Goal: Information Seeking & Learning: Learn about a topic

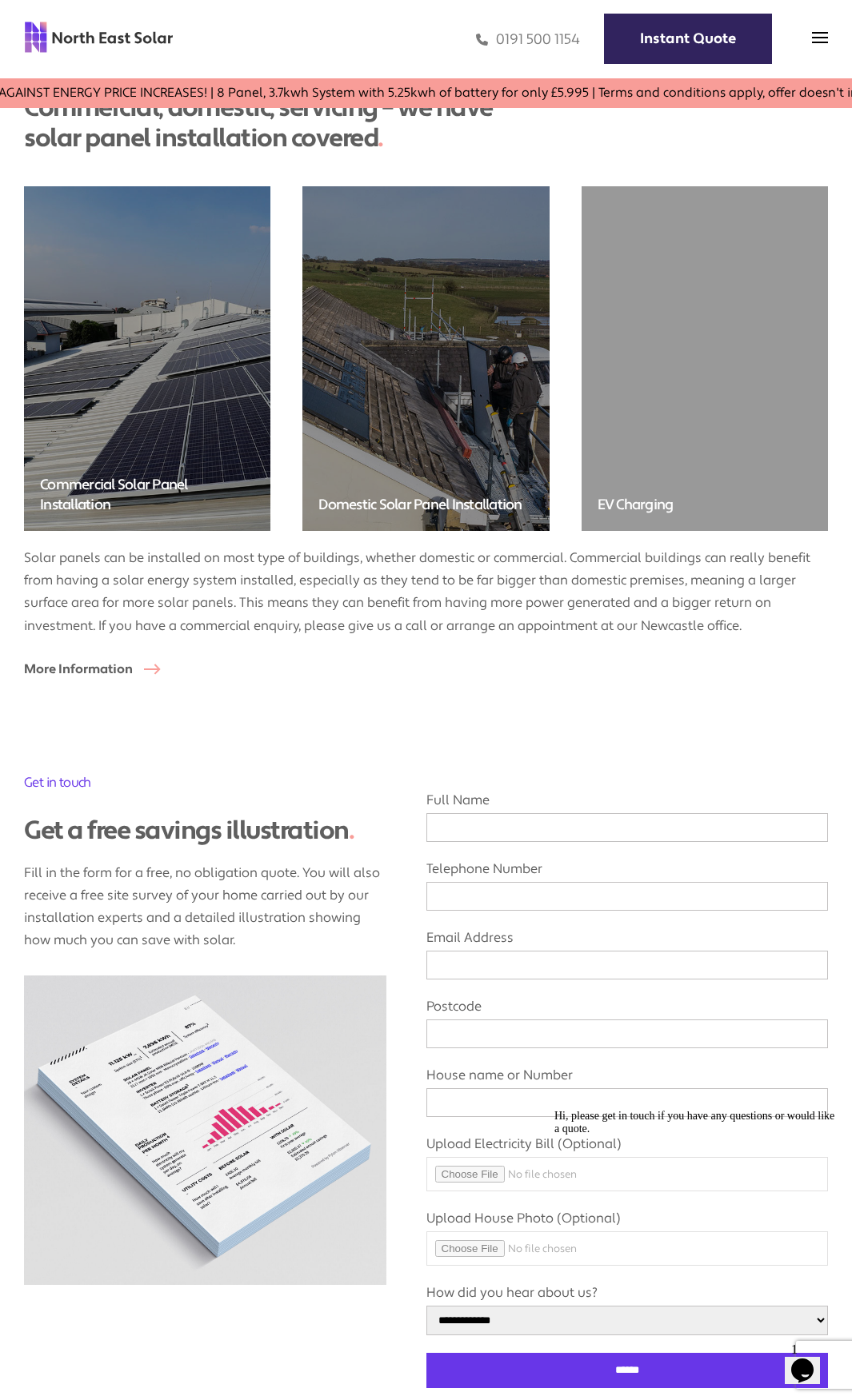
scroll to position [4541, 0]
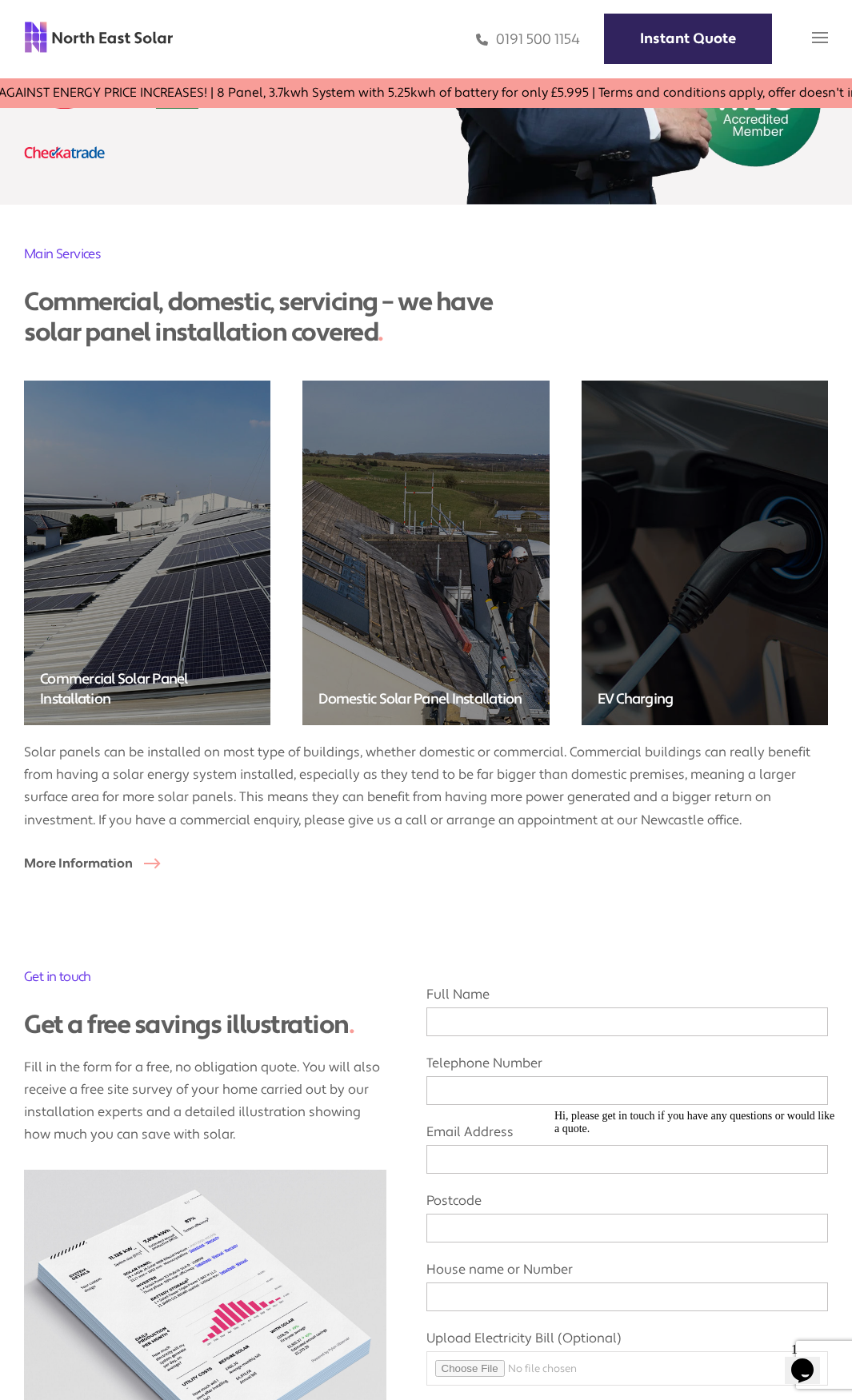
click at [818, 42] on img at bounding box center [819, 37] width 16 height 16
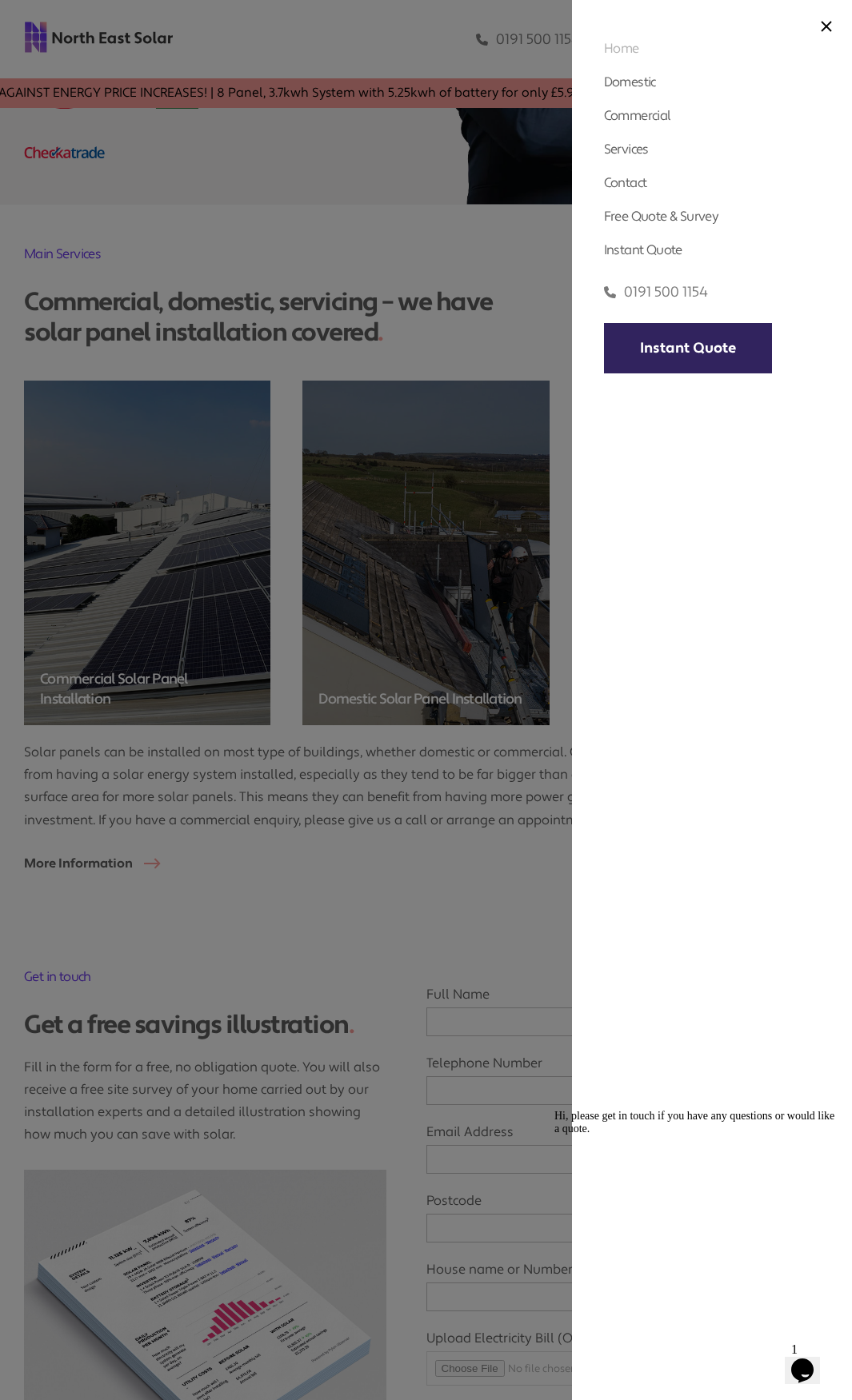
click at [633, 47] on link "Home" at bounding box center [621, 48] width 35 height 17
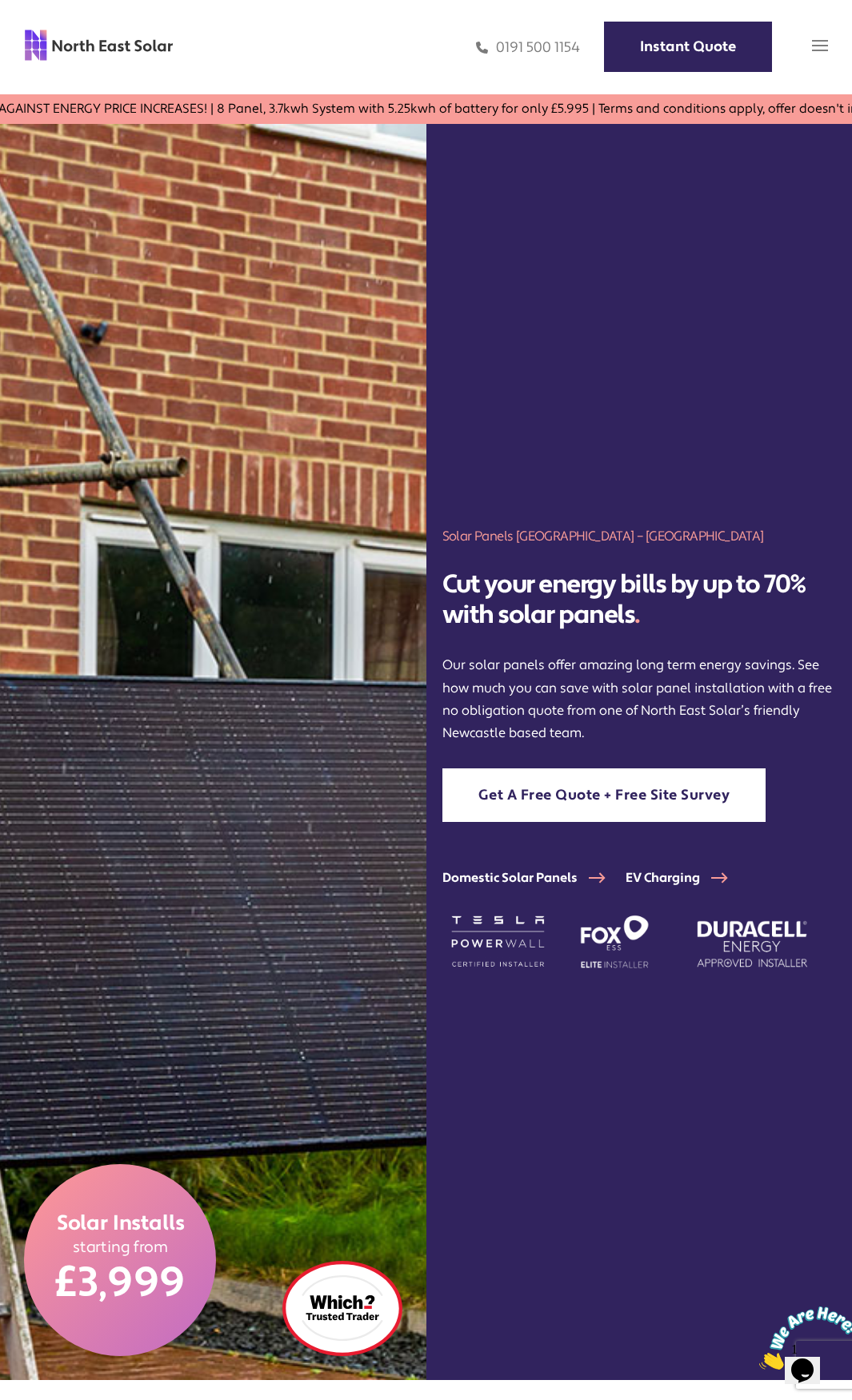
click at [817, 55] on span at bounding box center [819, 49] width 16 height 16
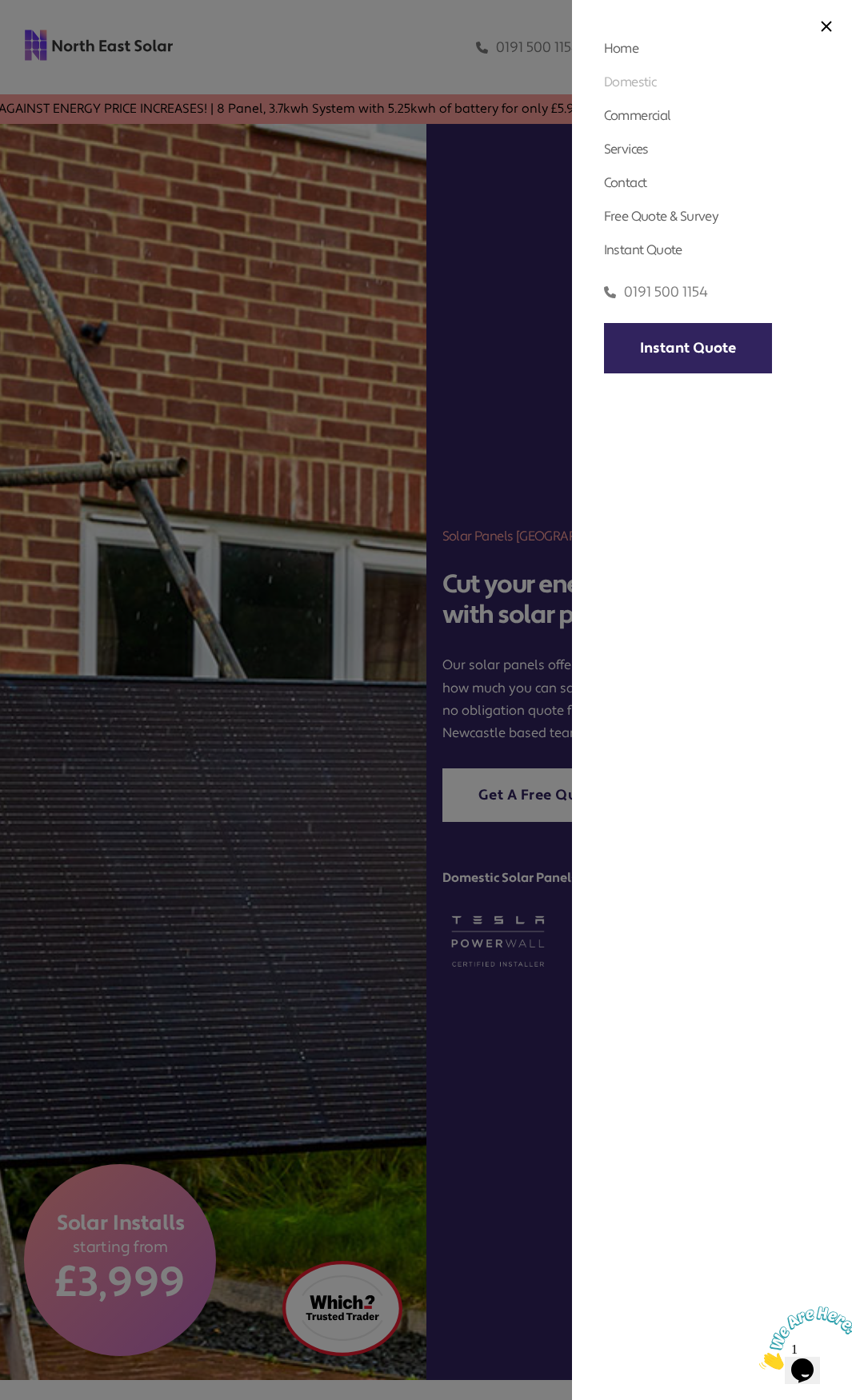
click at [653, 82] on link "Domestic" at bounding box center [629, 82] width 52 height 17
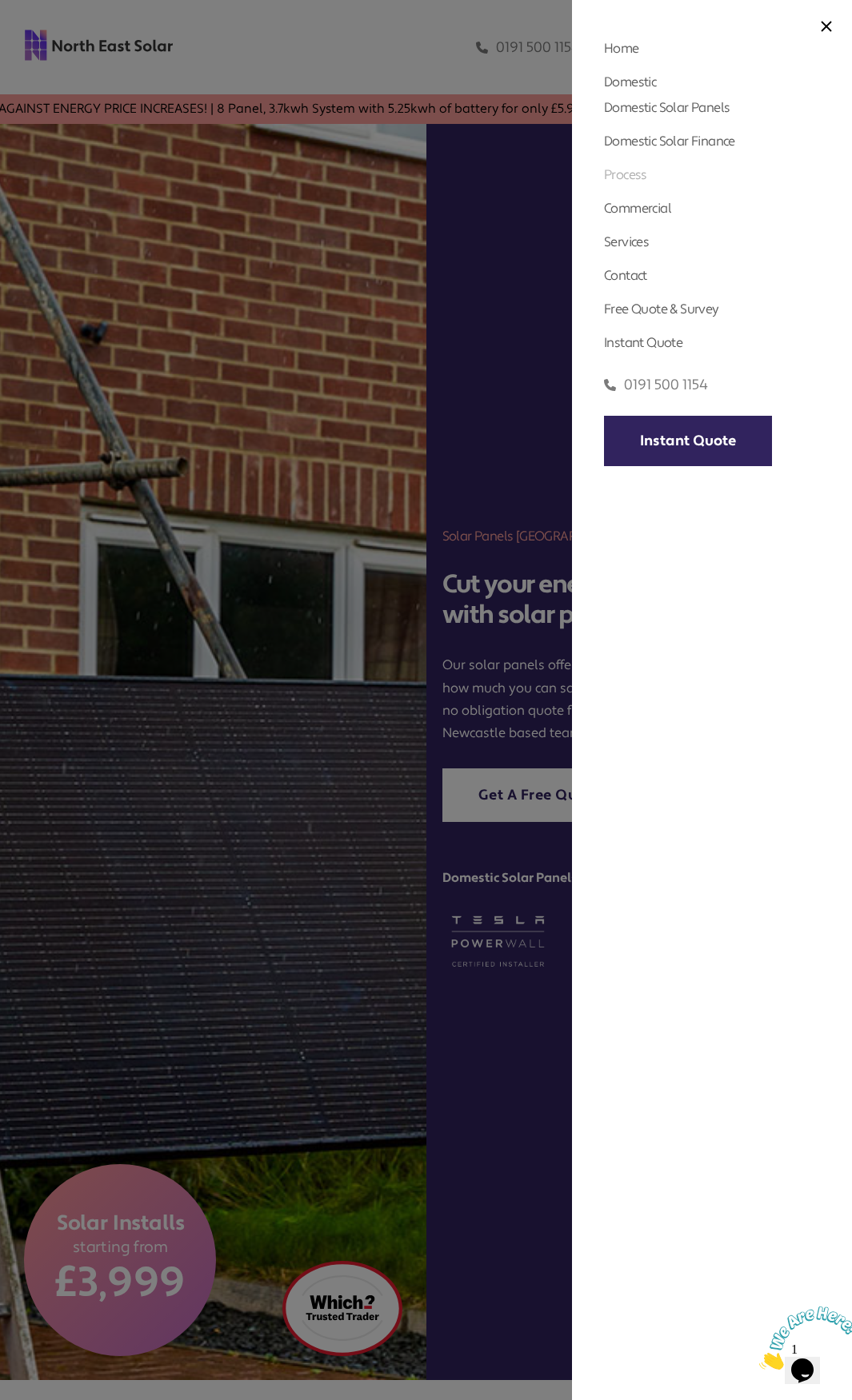
click at [623, 176] on link "Process" at bounding box center [625, 175] width 43 height 17
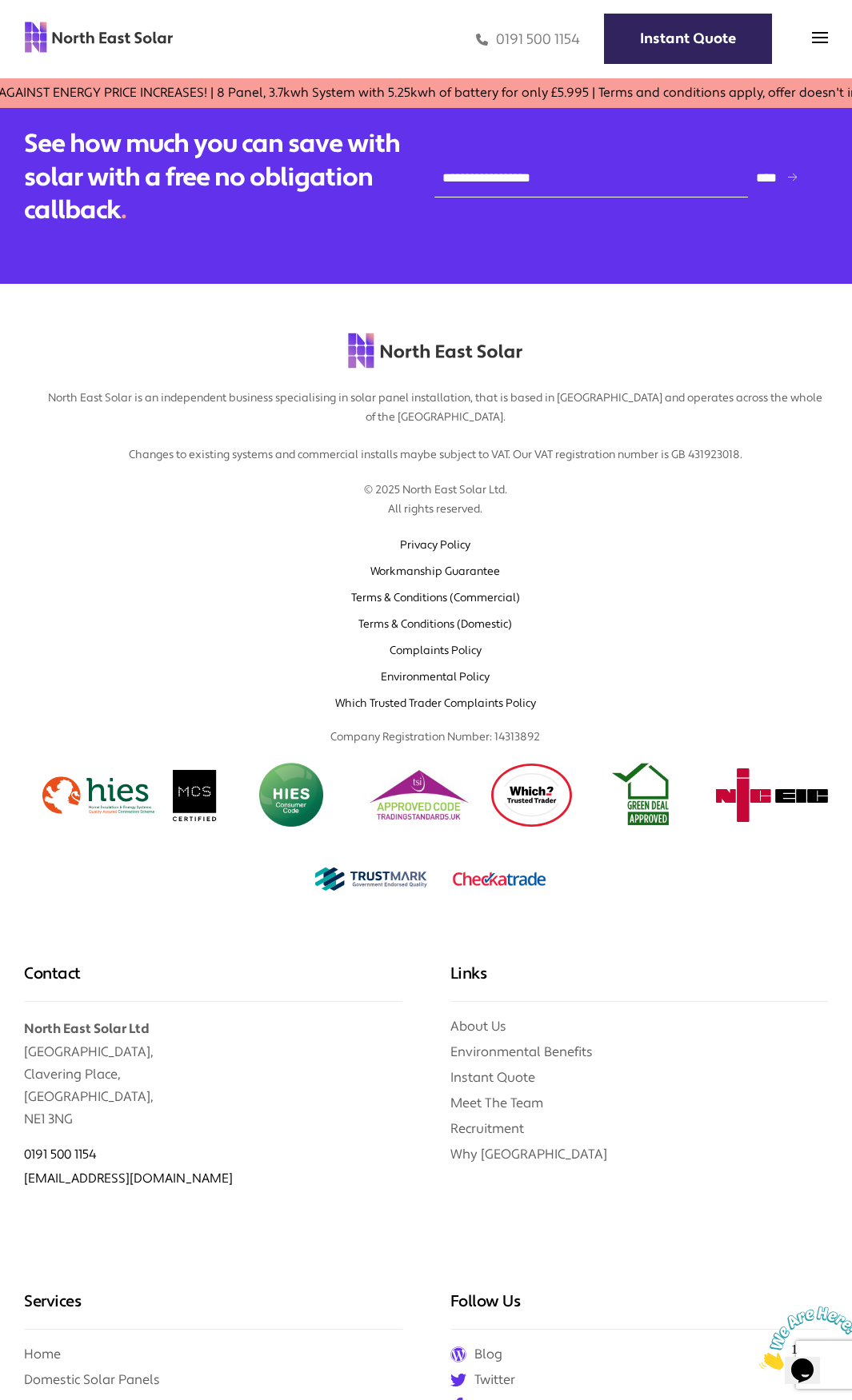
scroll to position [1419, 0]
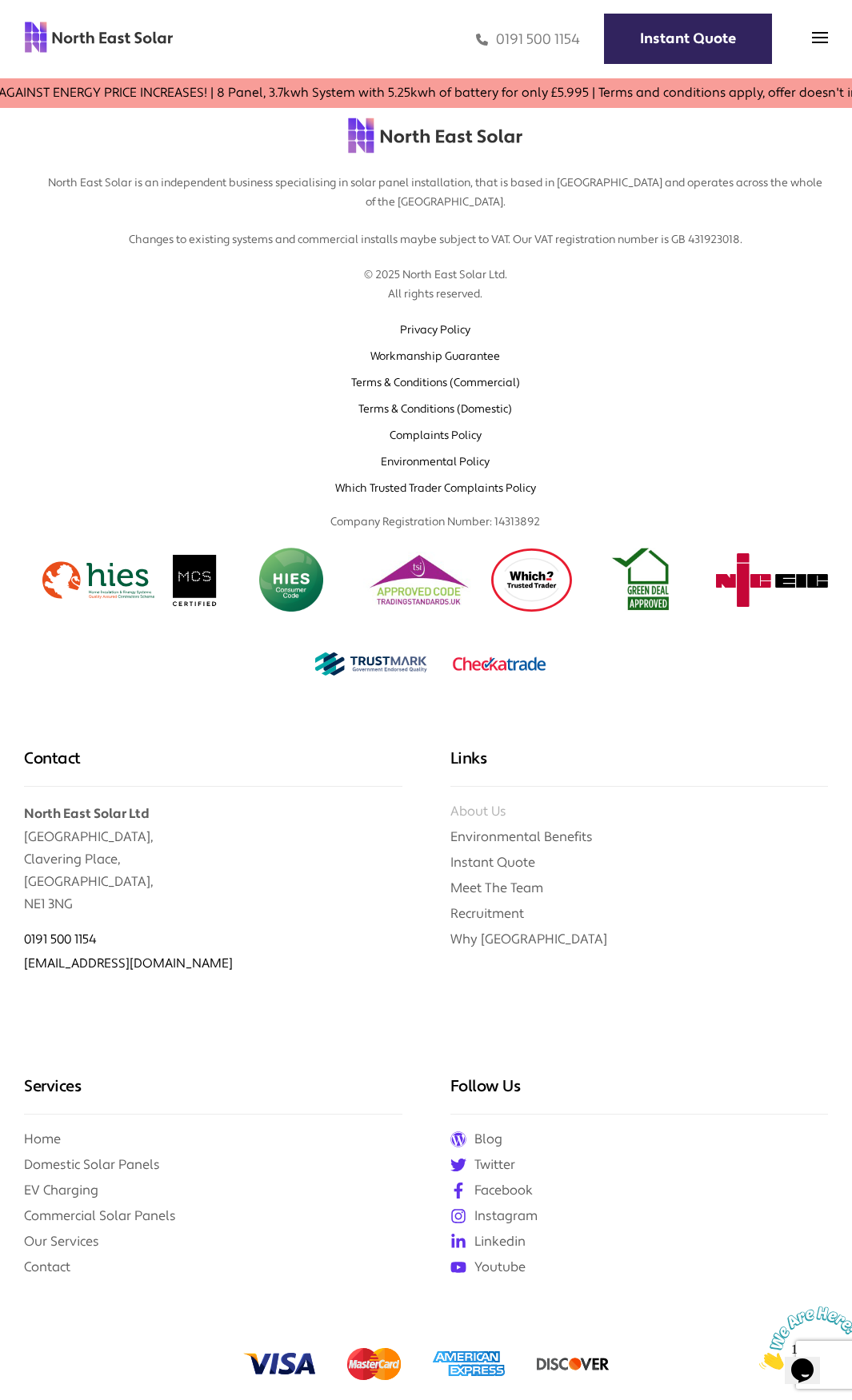
click at [482, 818] on link "About Us" at bounding box center [478, 811] width 56 height 17
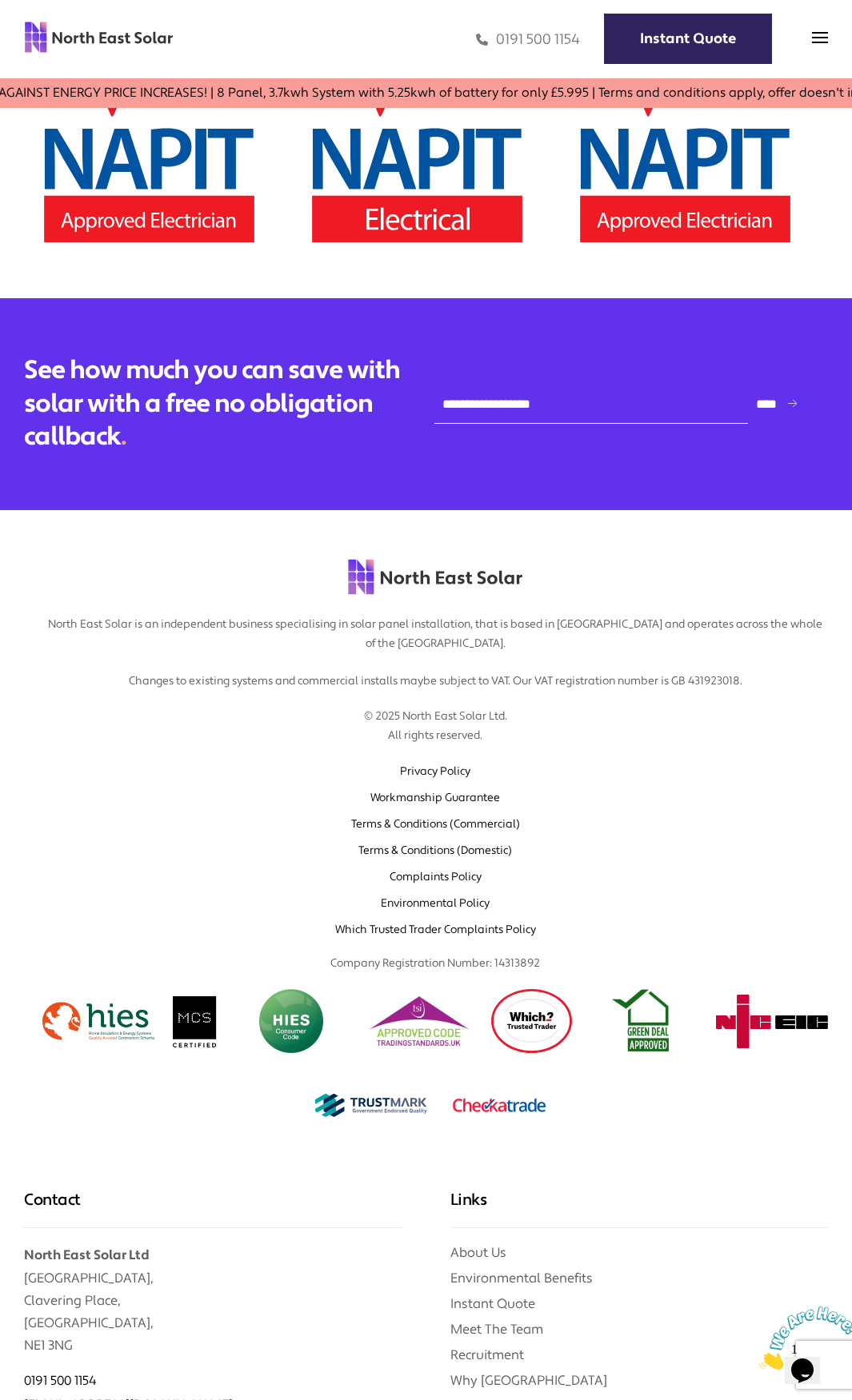
scroll to position [3972, 0]
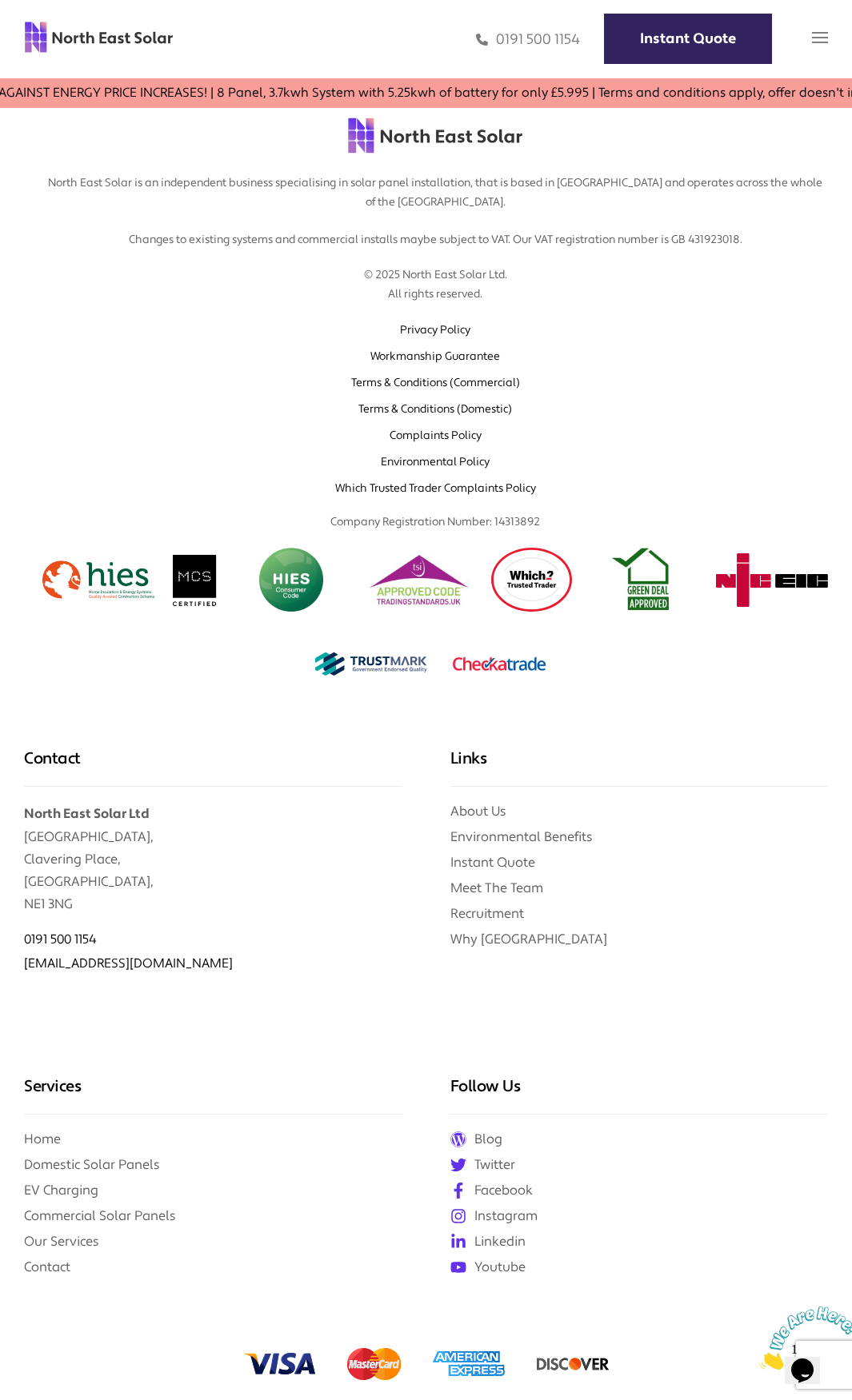
click at [817, 42] on img at bounding box center [819, 37] width 16 height 16
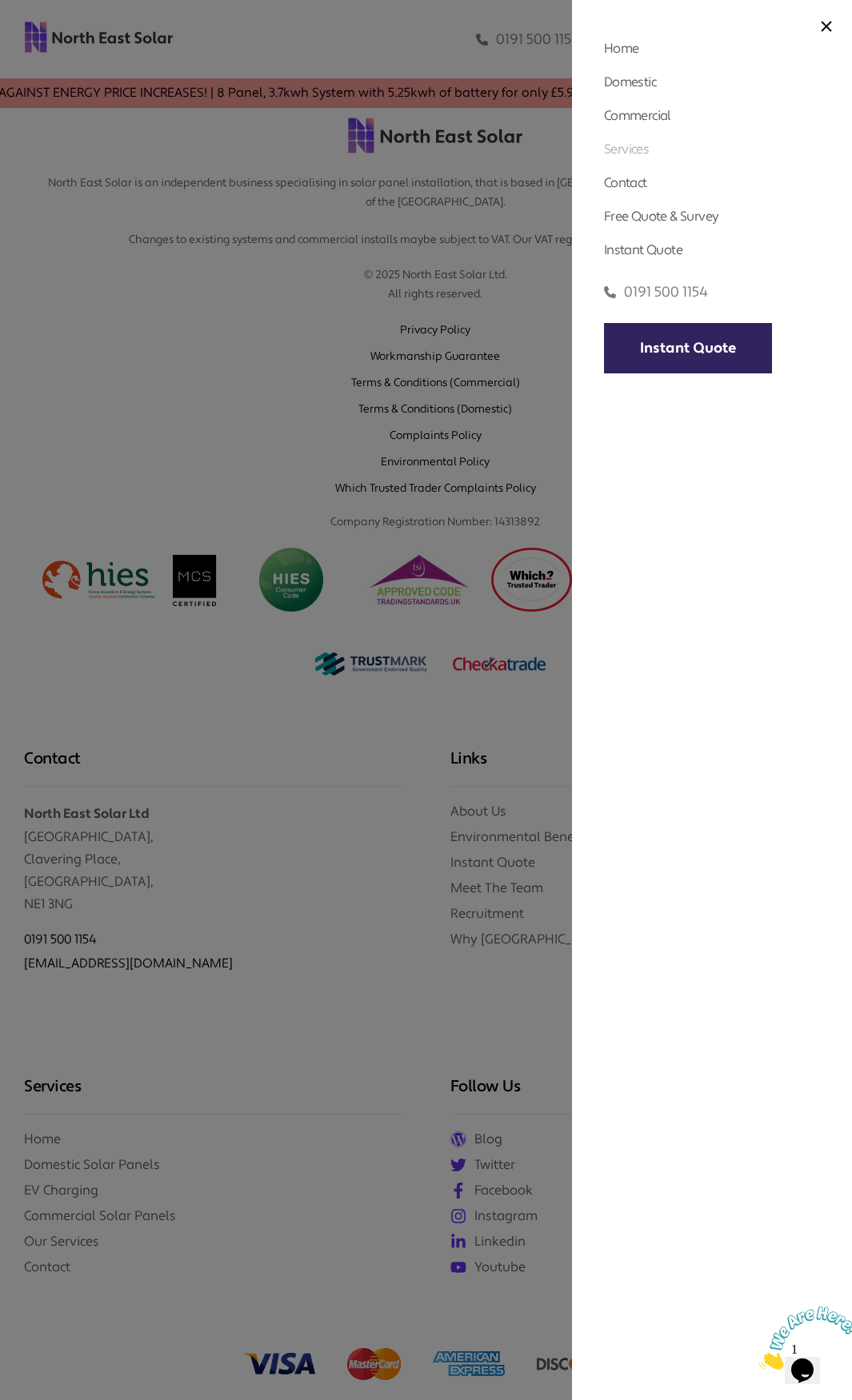
click at [639, 148] on link "Services" at bounding box center [626, 149] width 45 height 17
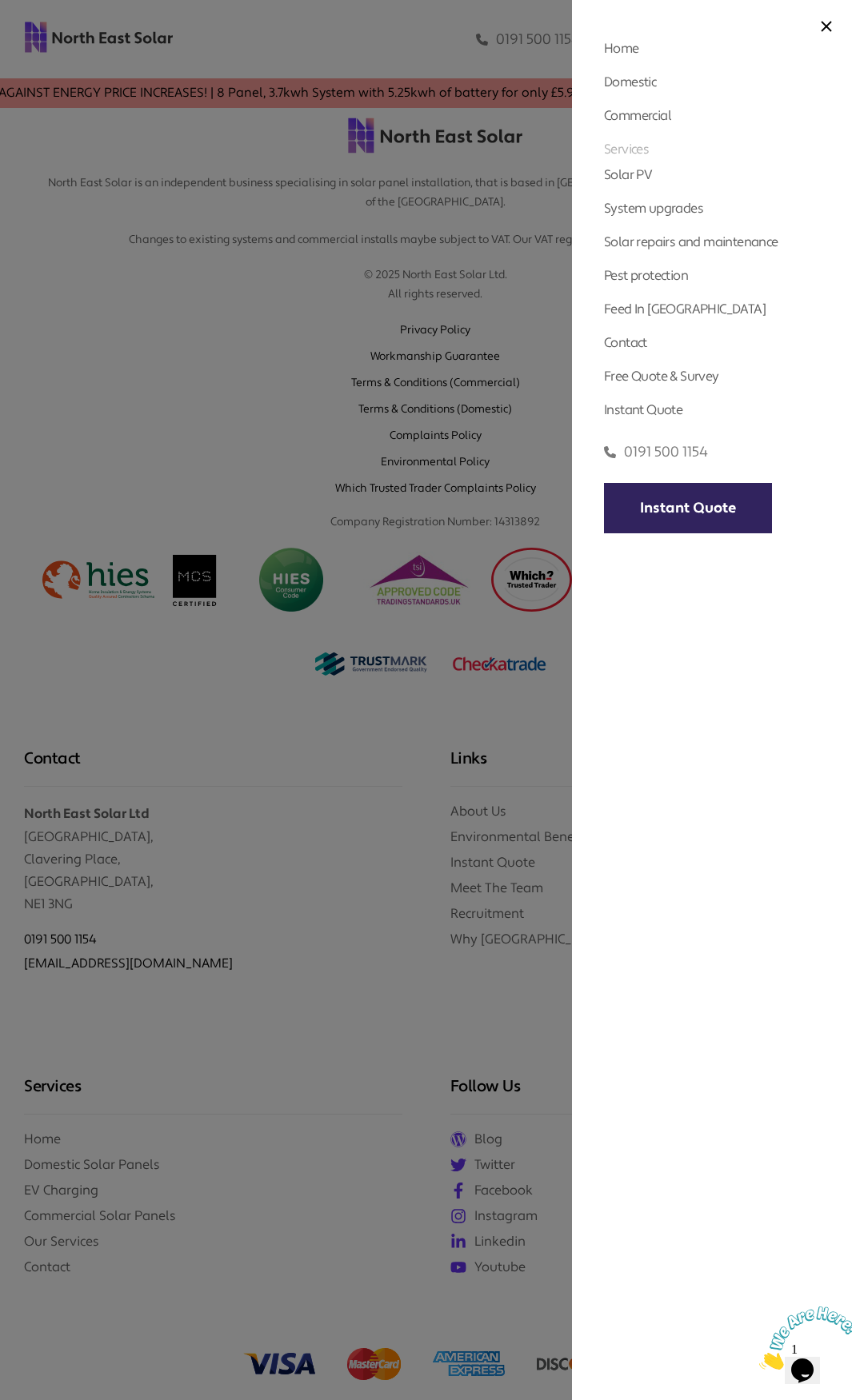
click at [639, 148] on link "Services" at bounding box center [626, 149] width 45 height 17
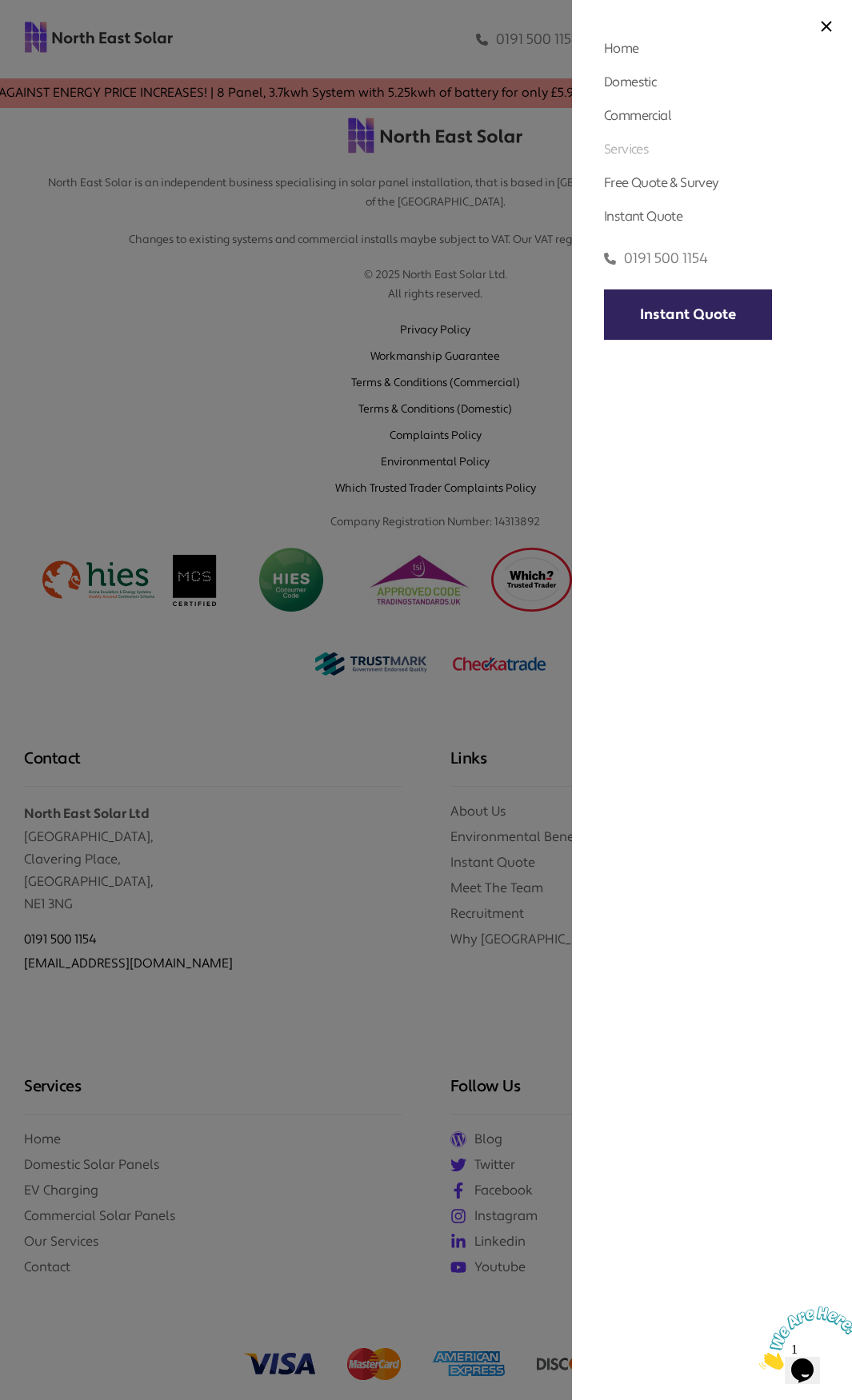
click at [639, 148] on link "Services" at bounding box center [626, 149] width 45 height 17
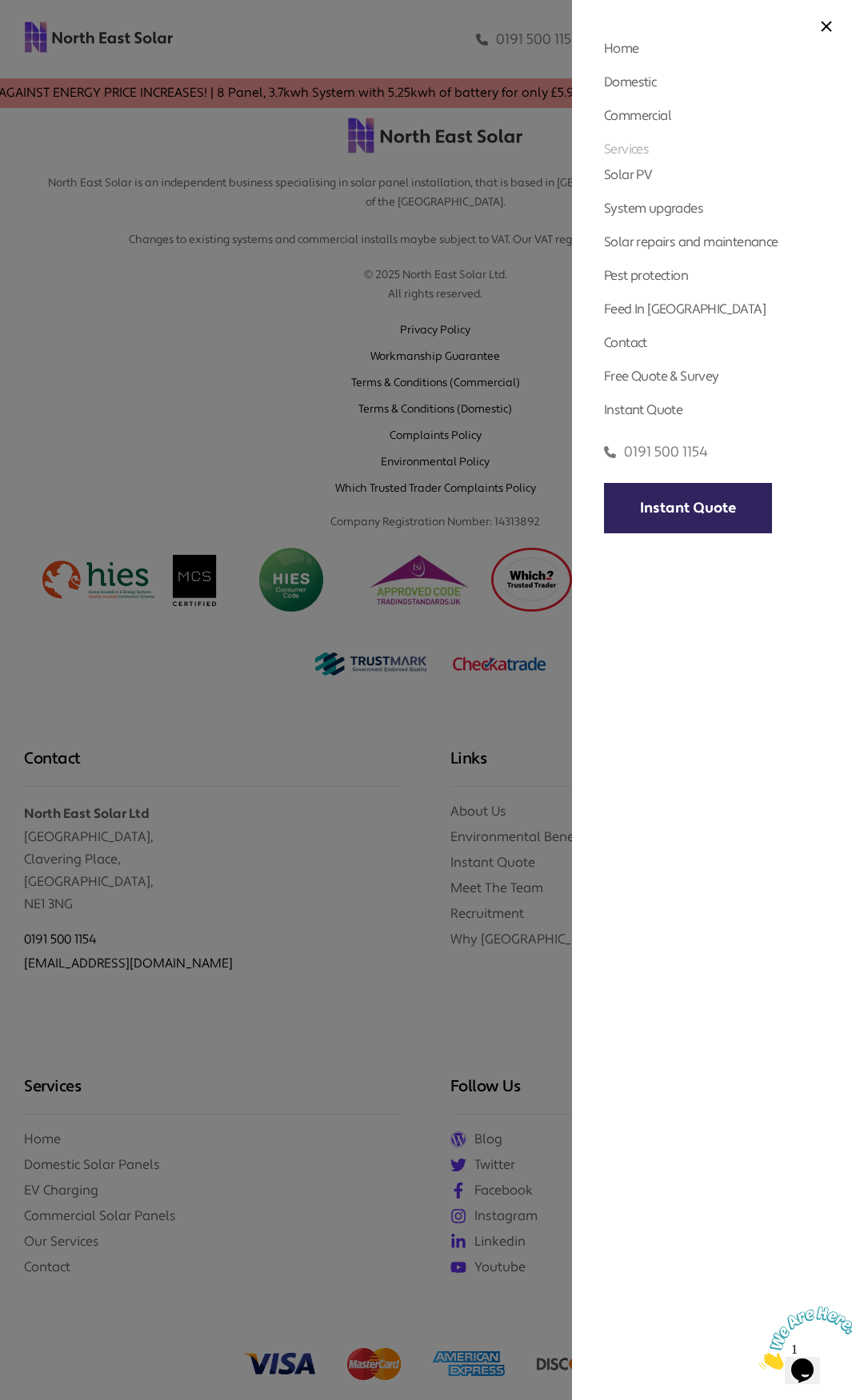
click at [634, 148] on link "Services" at bounding box center [626, 149] width 45 height 17
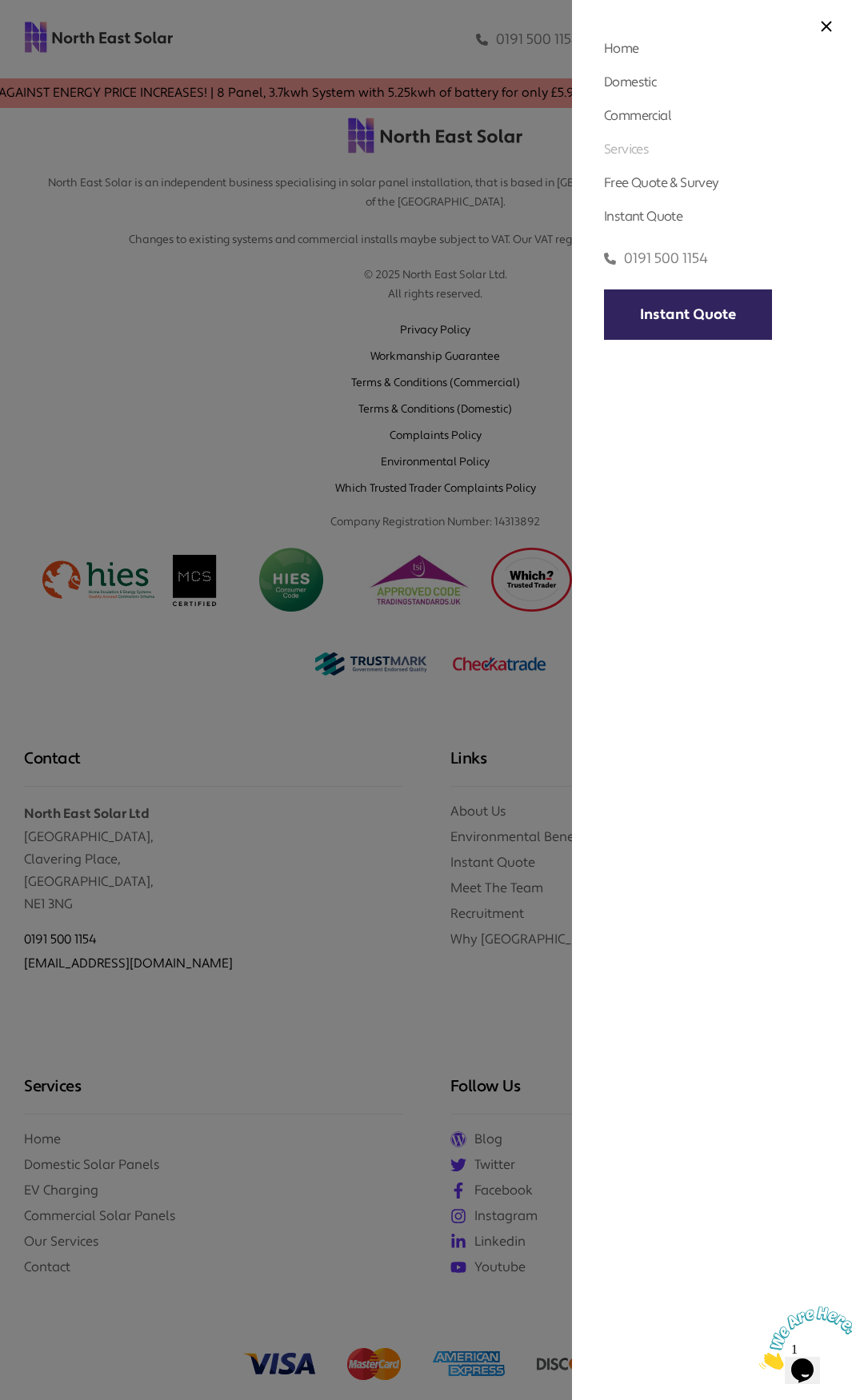
click at [634, 148] on link "Services" at bounding box center [626, 149] width 45 height 17
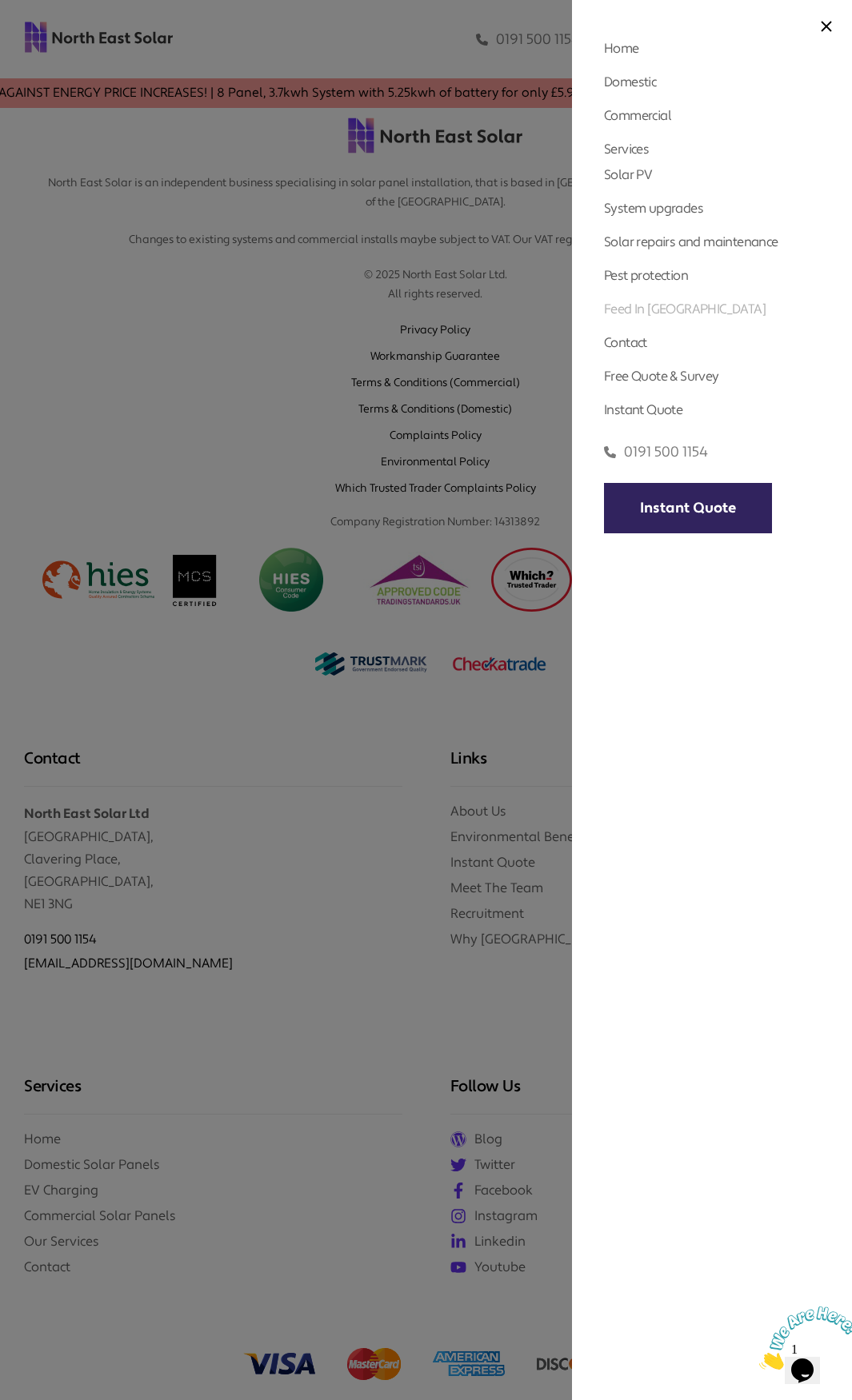
click at [639, 315] on link "Feed In [GEOGRAPHIC_DATA]" at bounding box center [684, 309] width 162 height 17
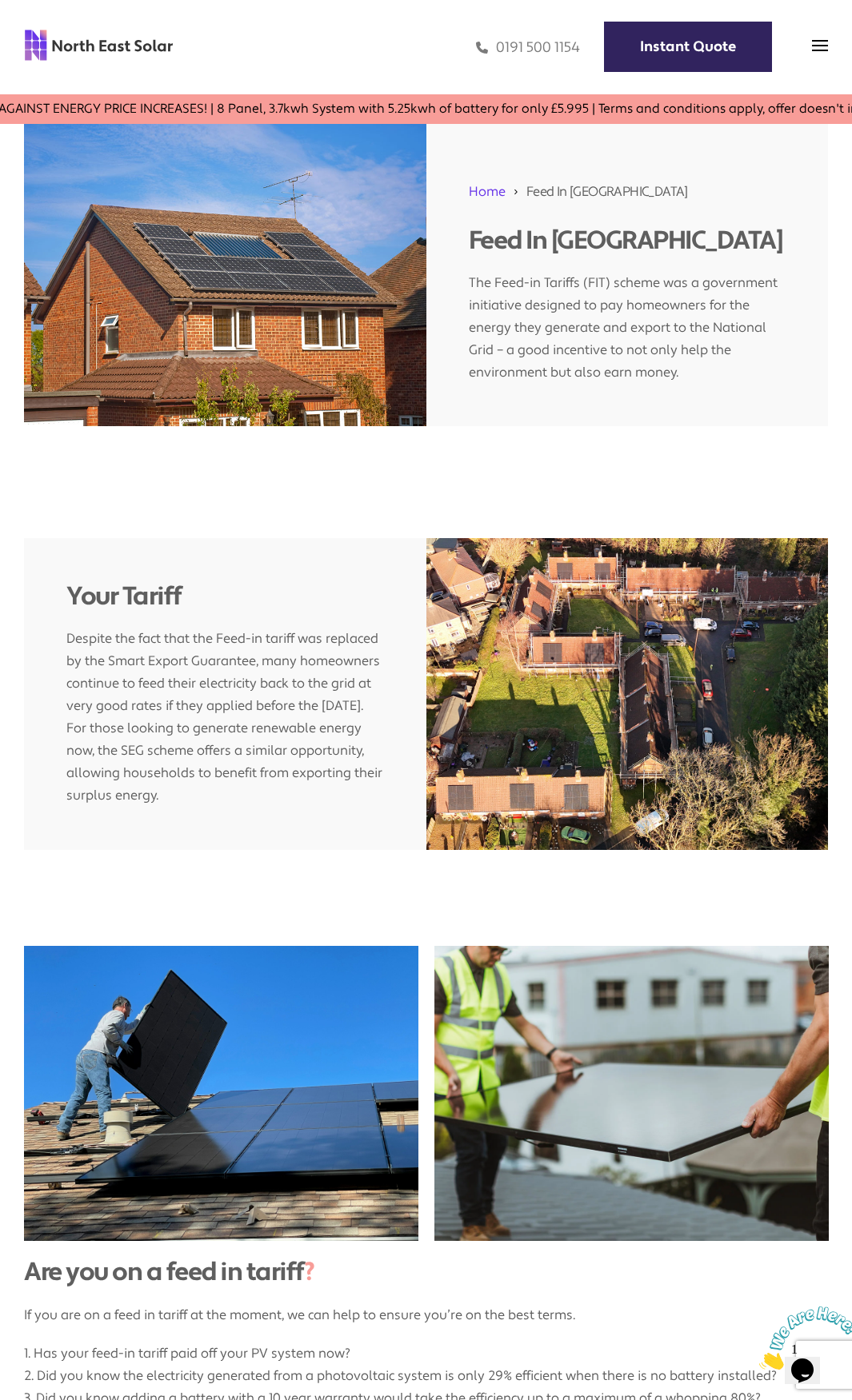
click at [809, 46] on div "0191 500 1154 Instant Quote" at bounding box center [500, 48] width 654 height 47
click at [816, 47] on img at bounding box center [819, 45] width 16 height 16
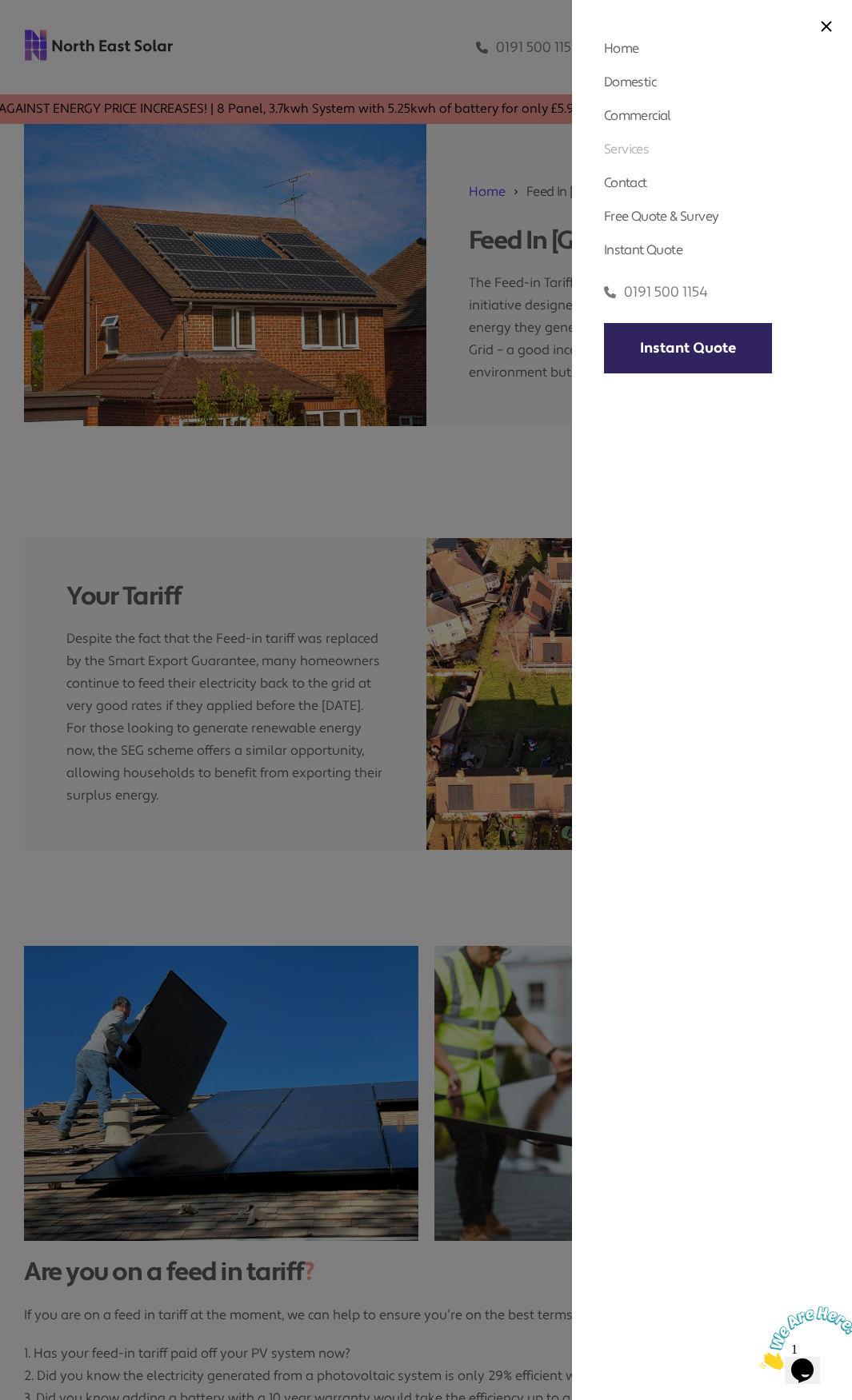
click at [628, 153] on link "Services" at bounding box center [626, 149] width 45 height 17
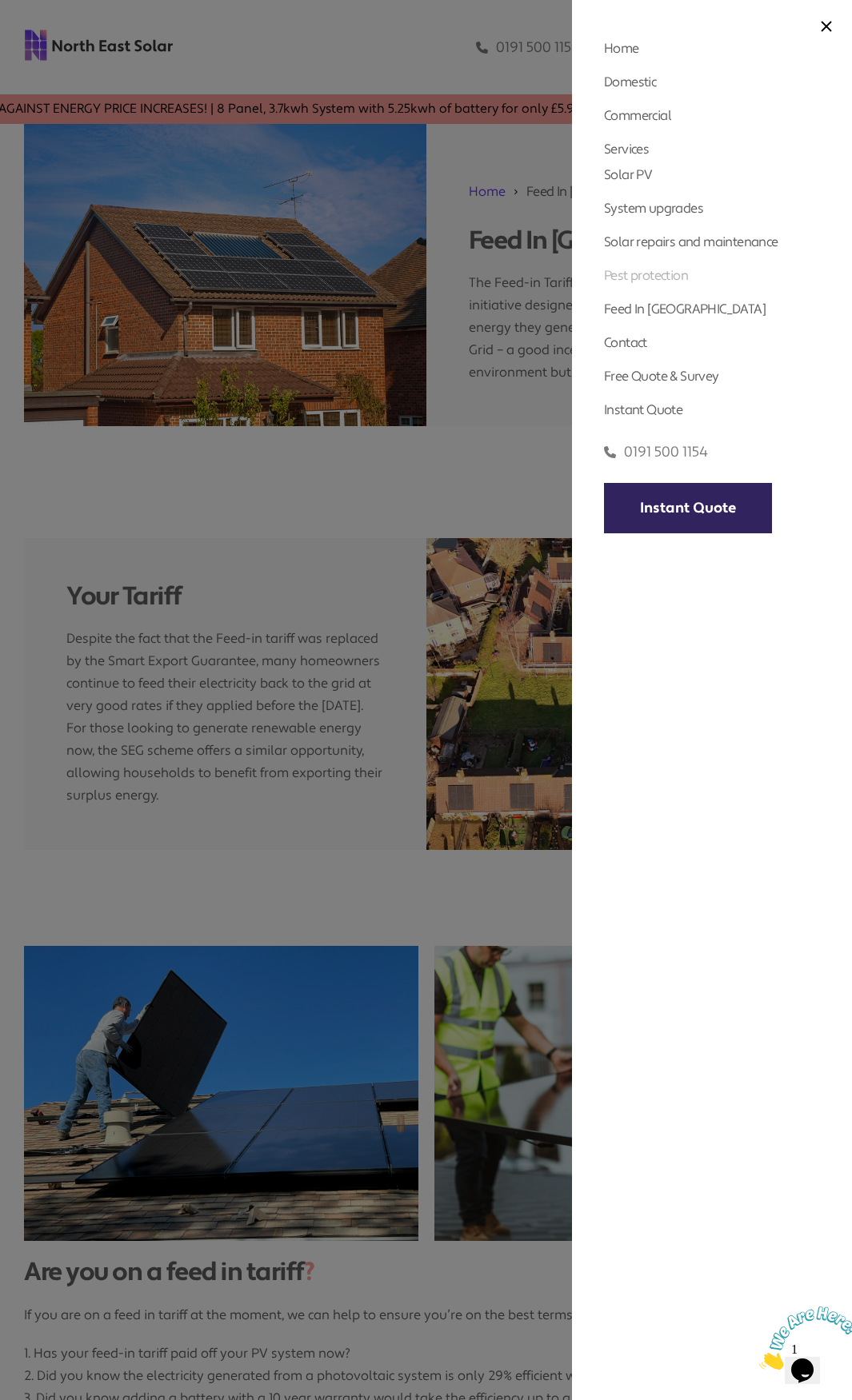
click at [648, 278] on link "Pest protection" at bounding box center [645, 275] width 84 height 17
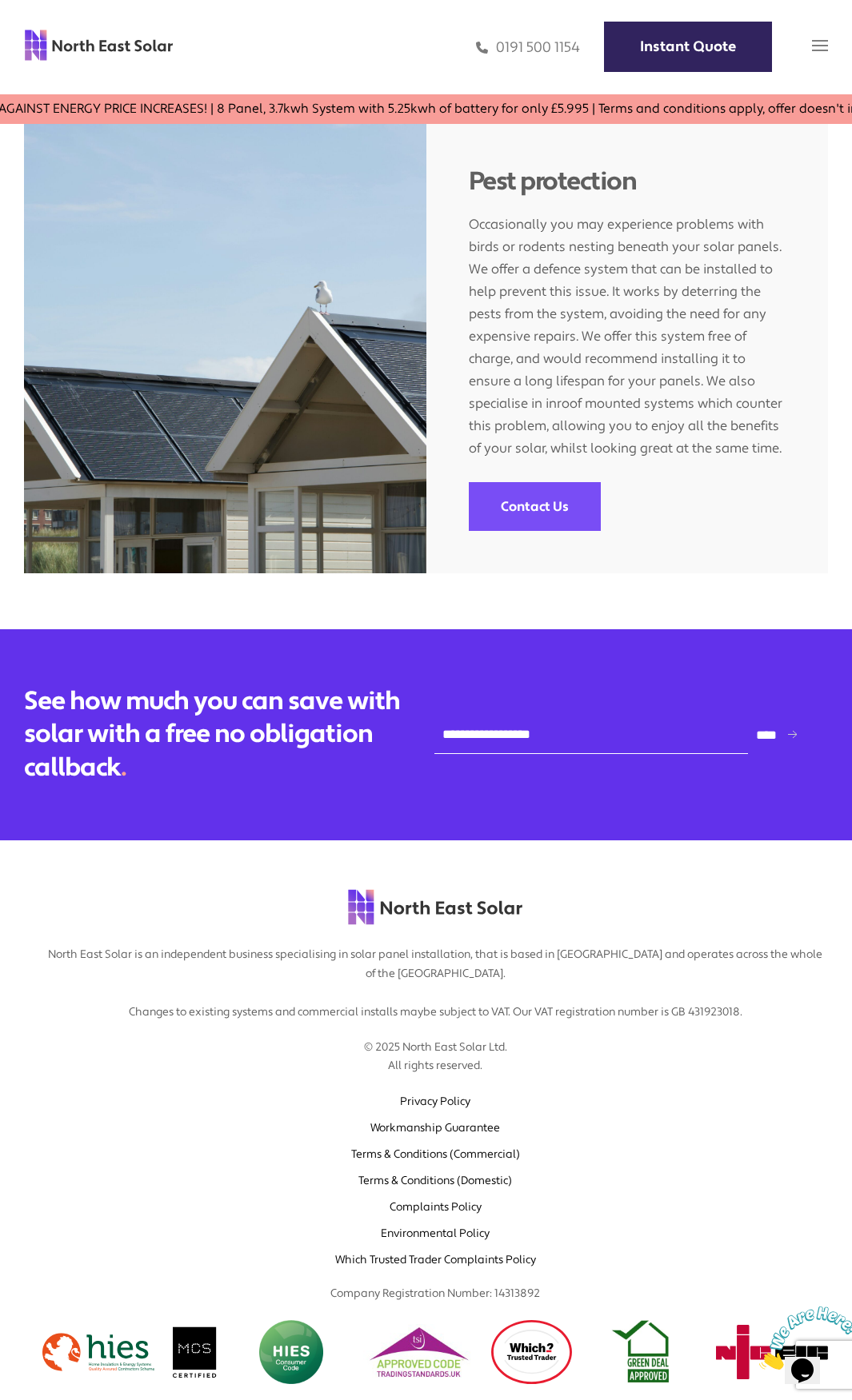
click at [816, 42] on img at bounding box center [819, 45] width 16 height 16
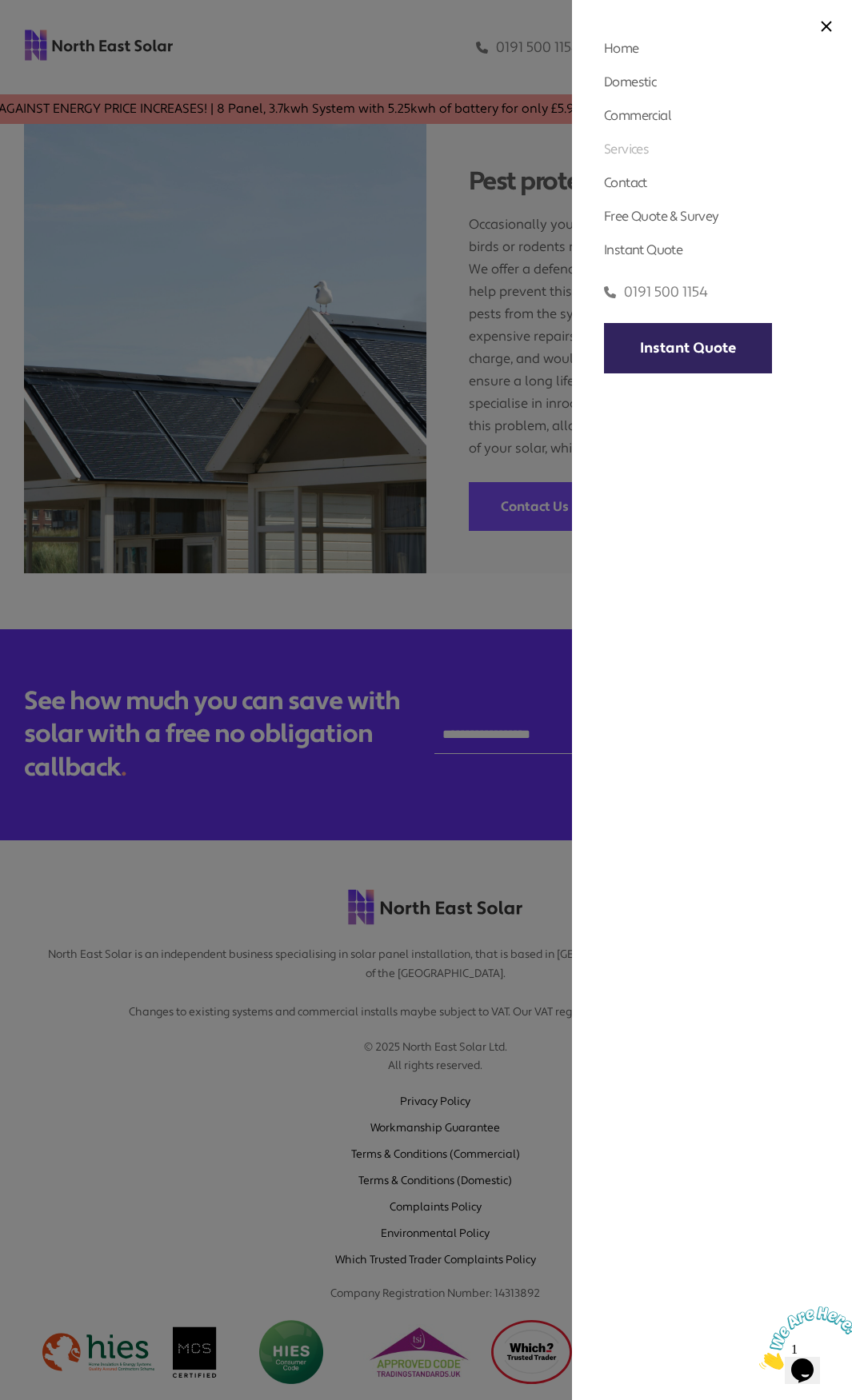
click at [639, 148] on link "Services" at bounding box center [626, 149] width 45 height 17
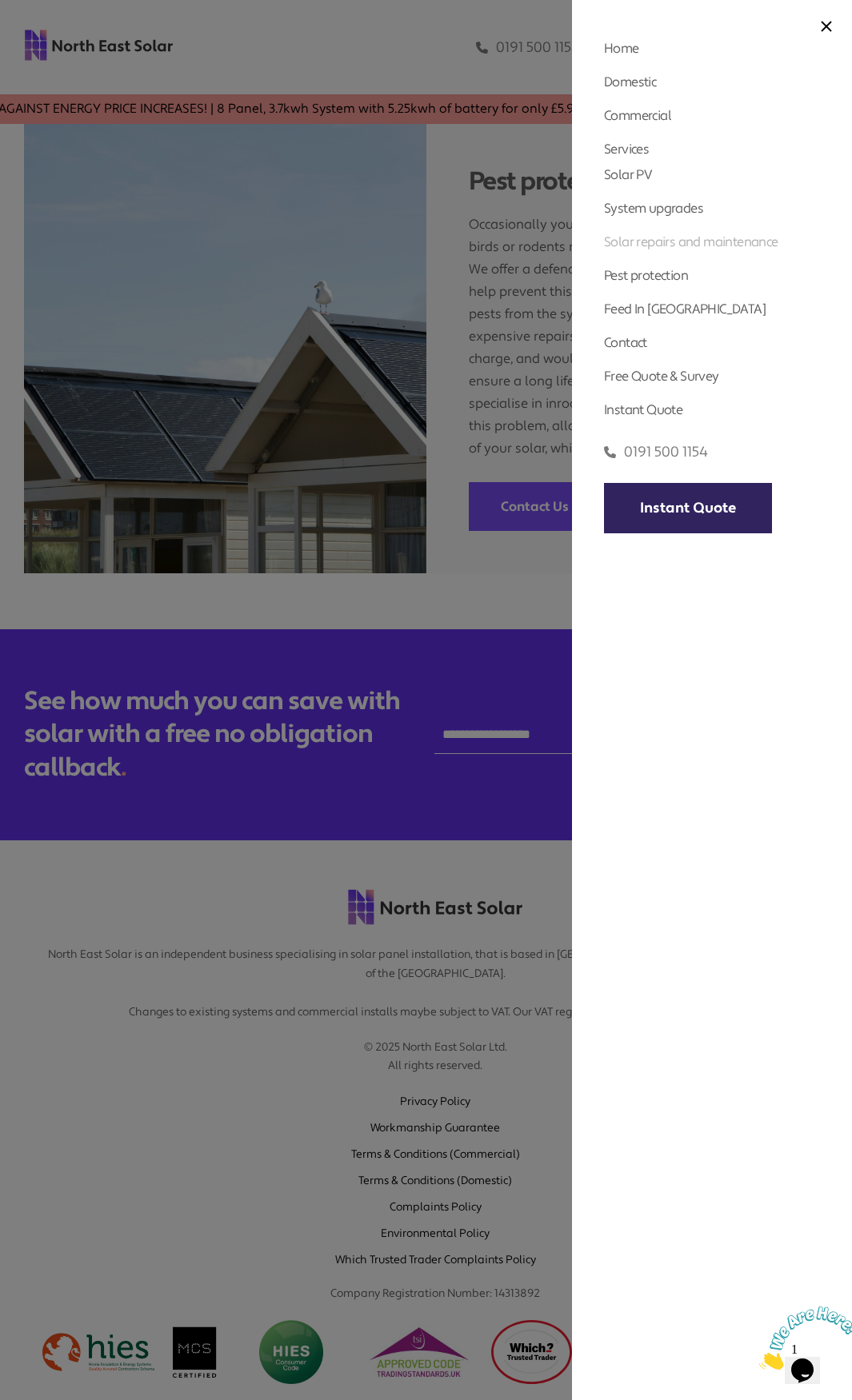
click at [653, 244] on link "Solar repairs and maintenance" at bounding box center [690, 242] width 174 height 17
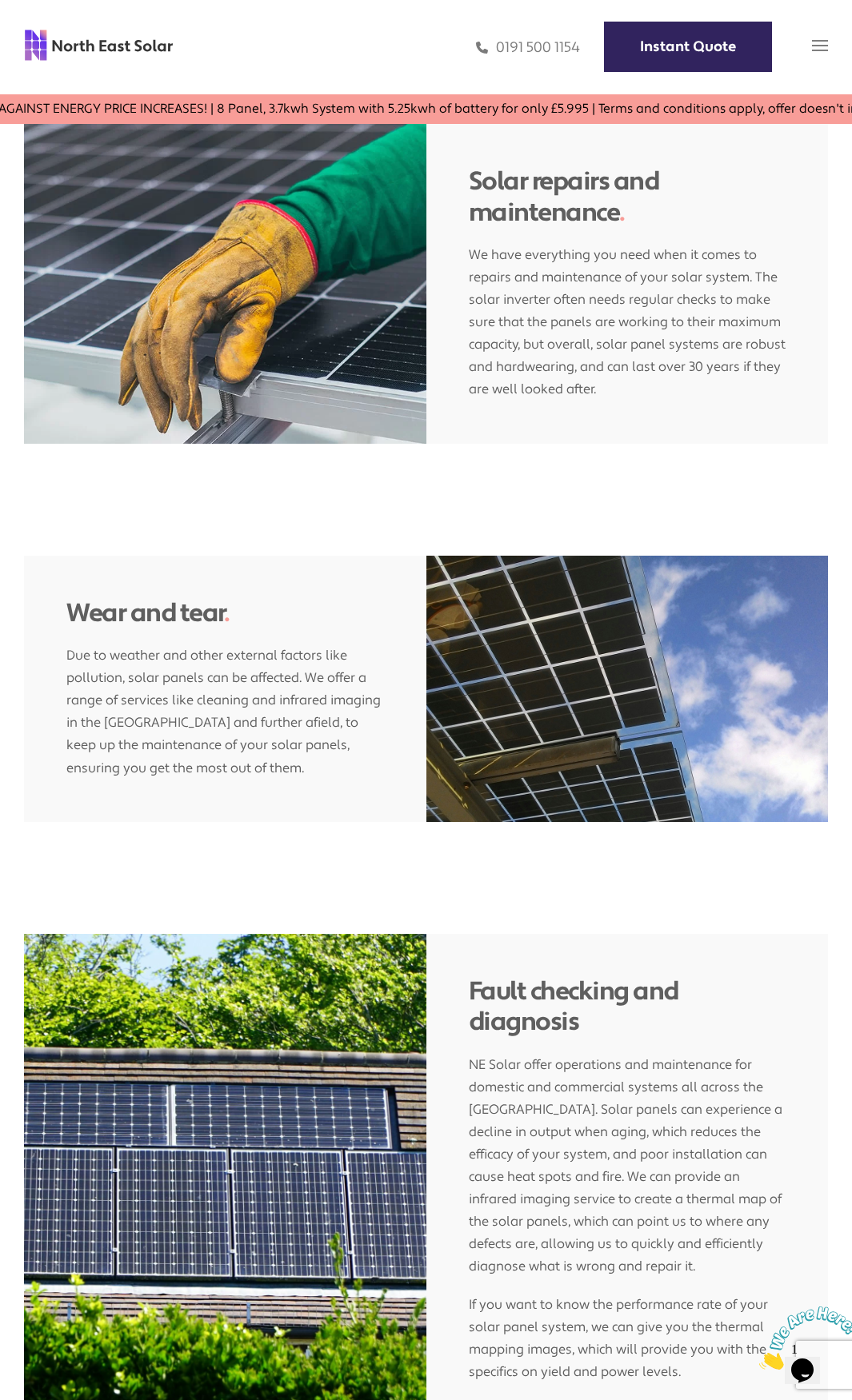
click at [815, 49] on img at bounding box center [819, 45] width 16 height 16
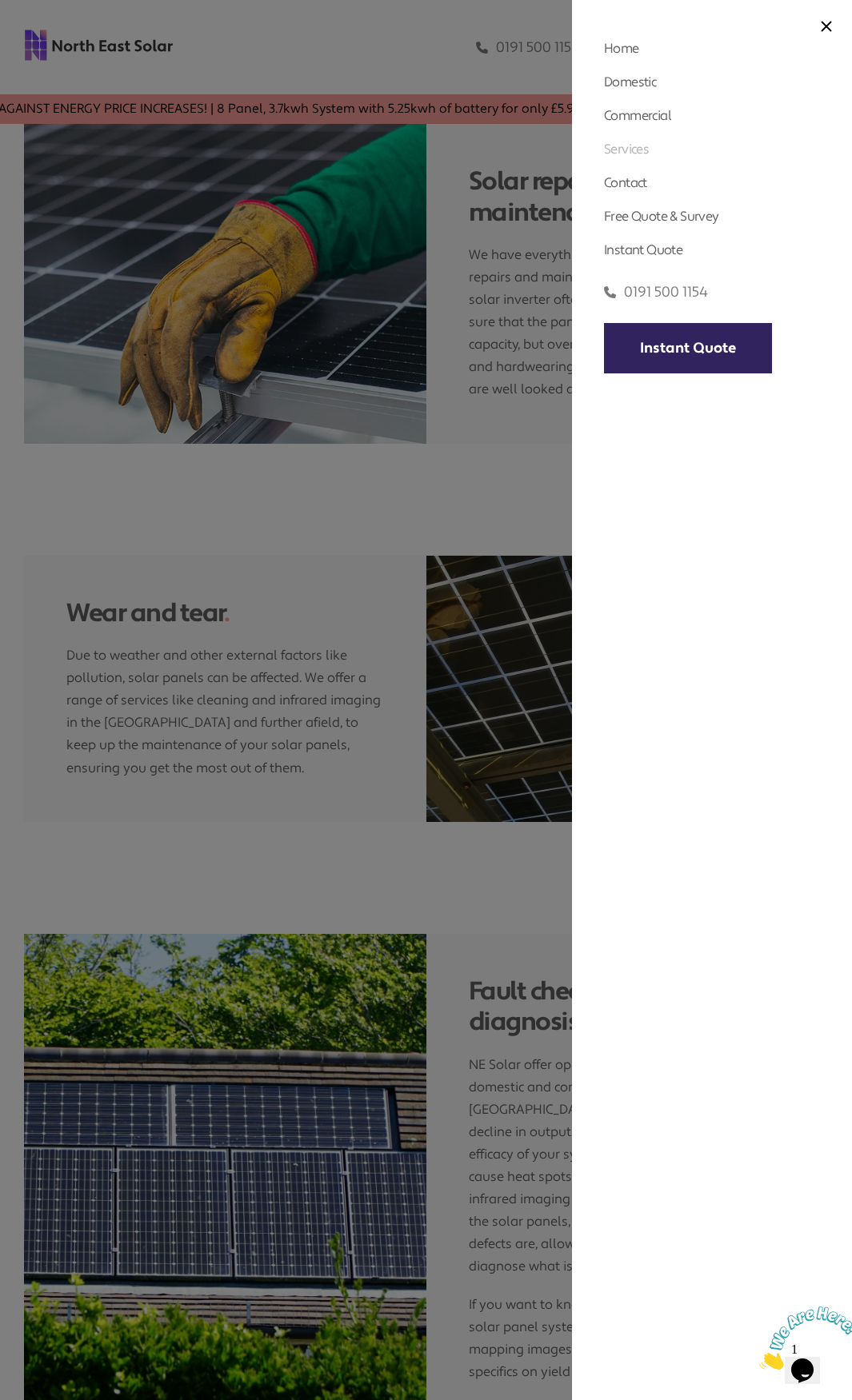
click at [631, 149] on link "Services" at bounding box center [626, 149] width 45 height 17
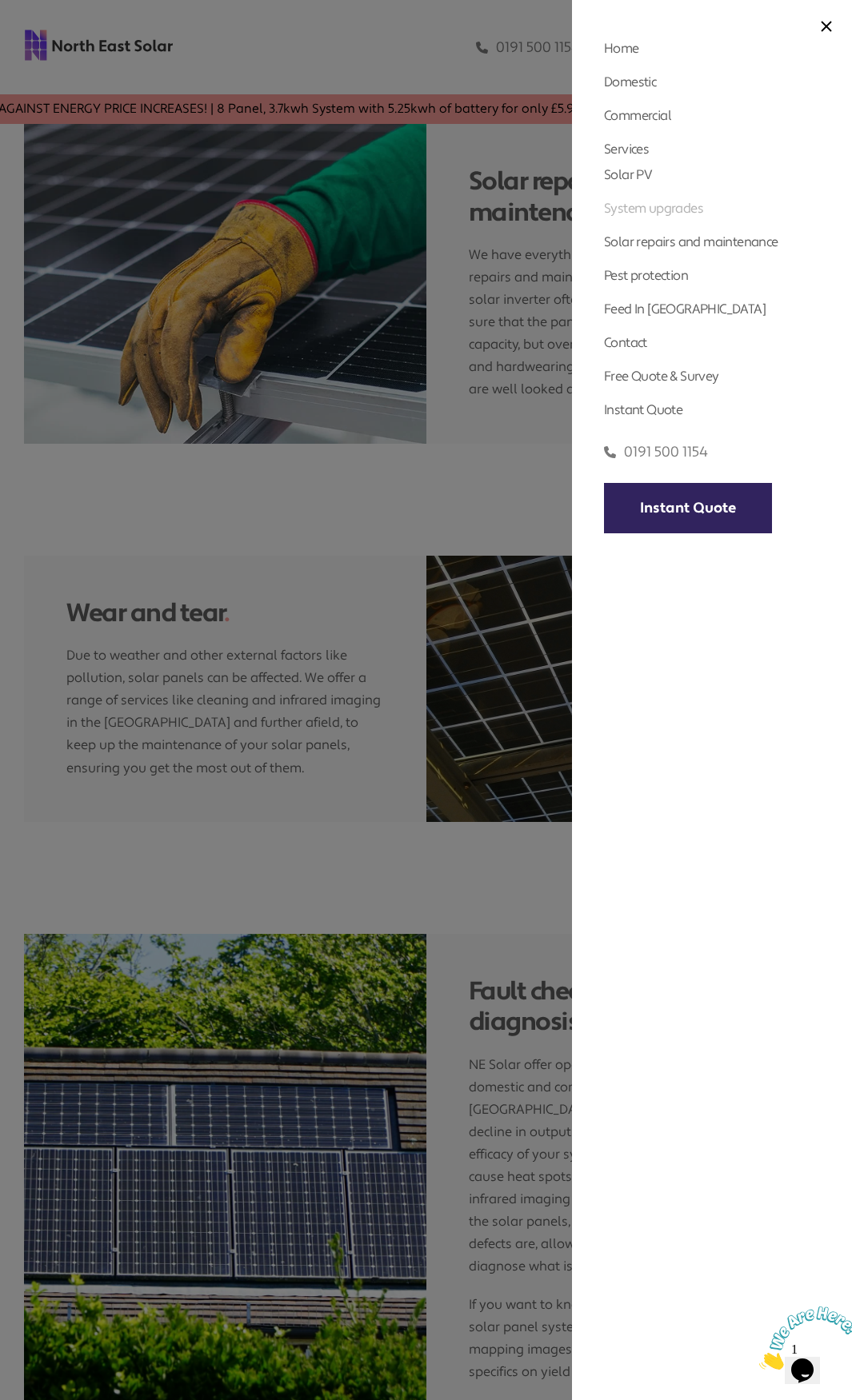
click at [635, 208] on link "System upgrades" at bounding box center [653, 208] width 99 height 17
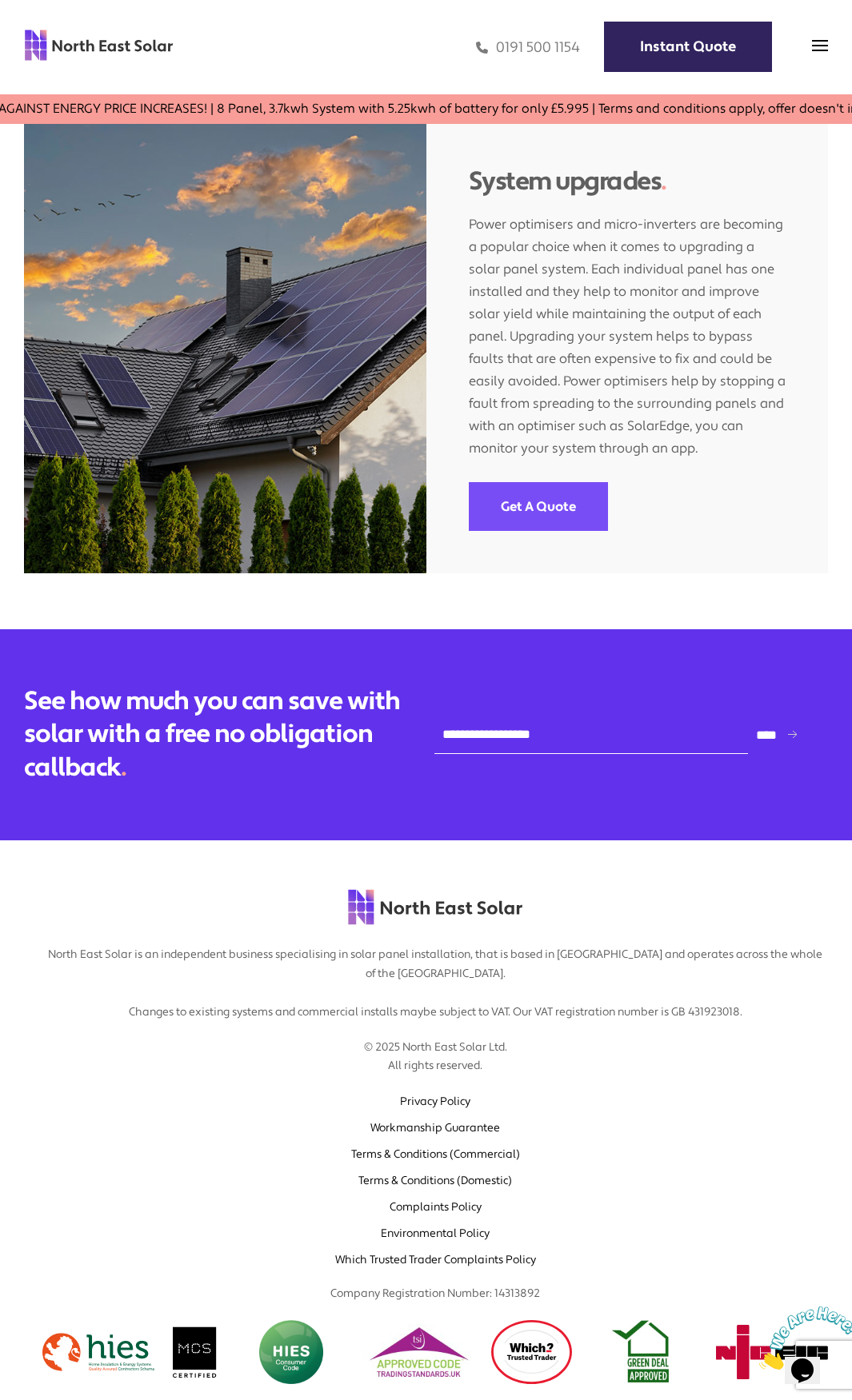
click at [821, 52] on span at bounding box center [819, 49] width 16 height 16
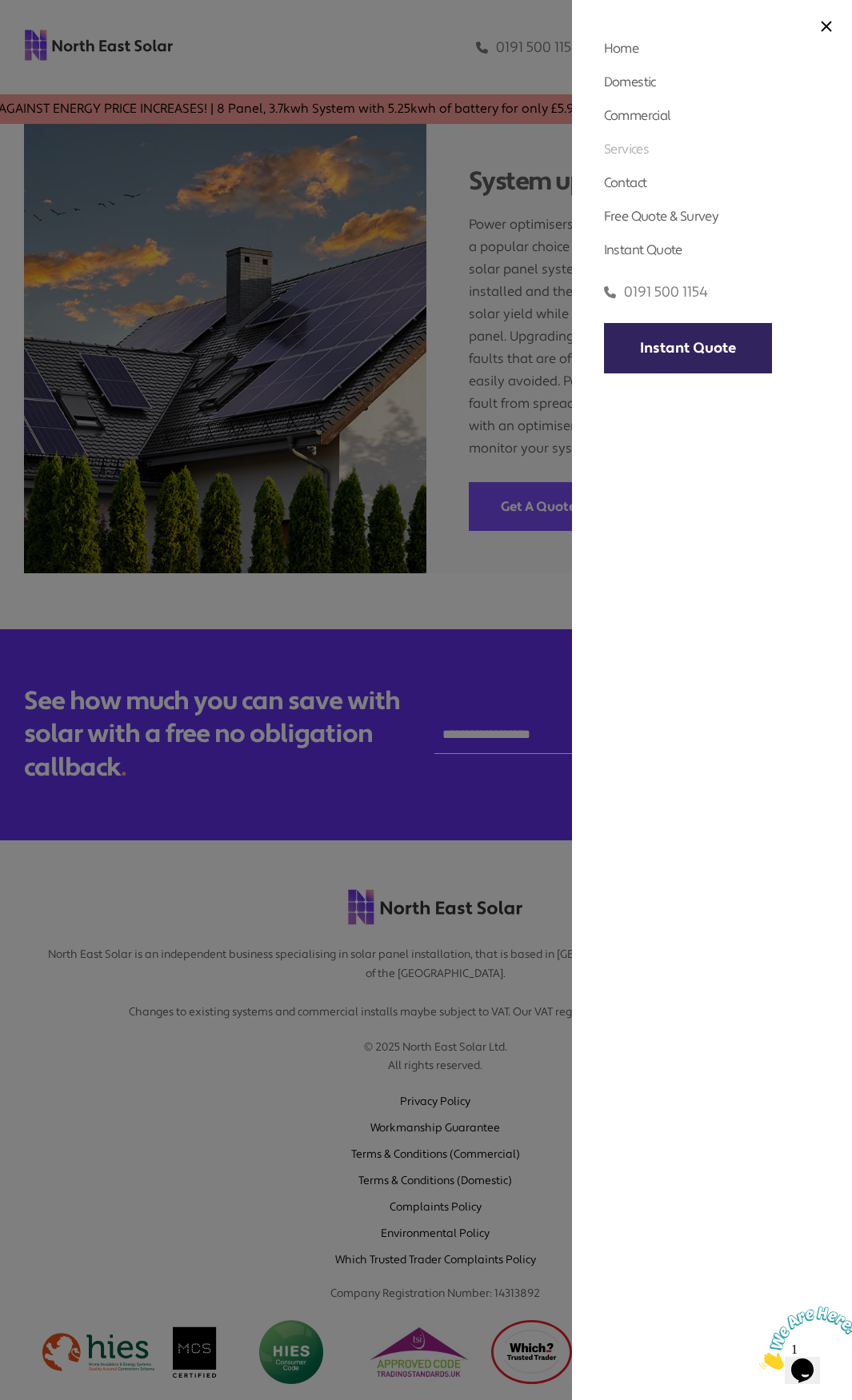
click at [639, 148] on link "Services" at bounding box center [626, 149] width 45 height 17
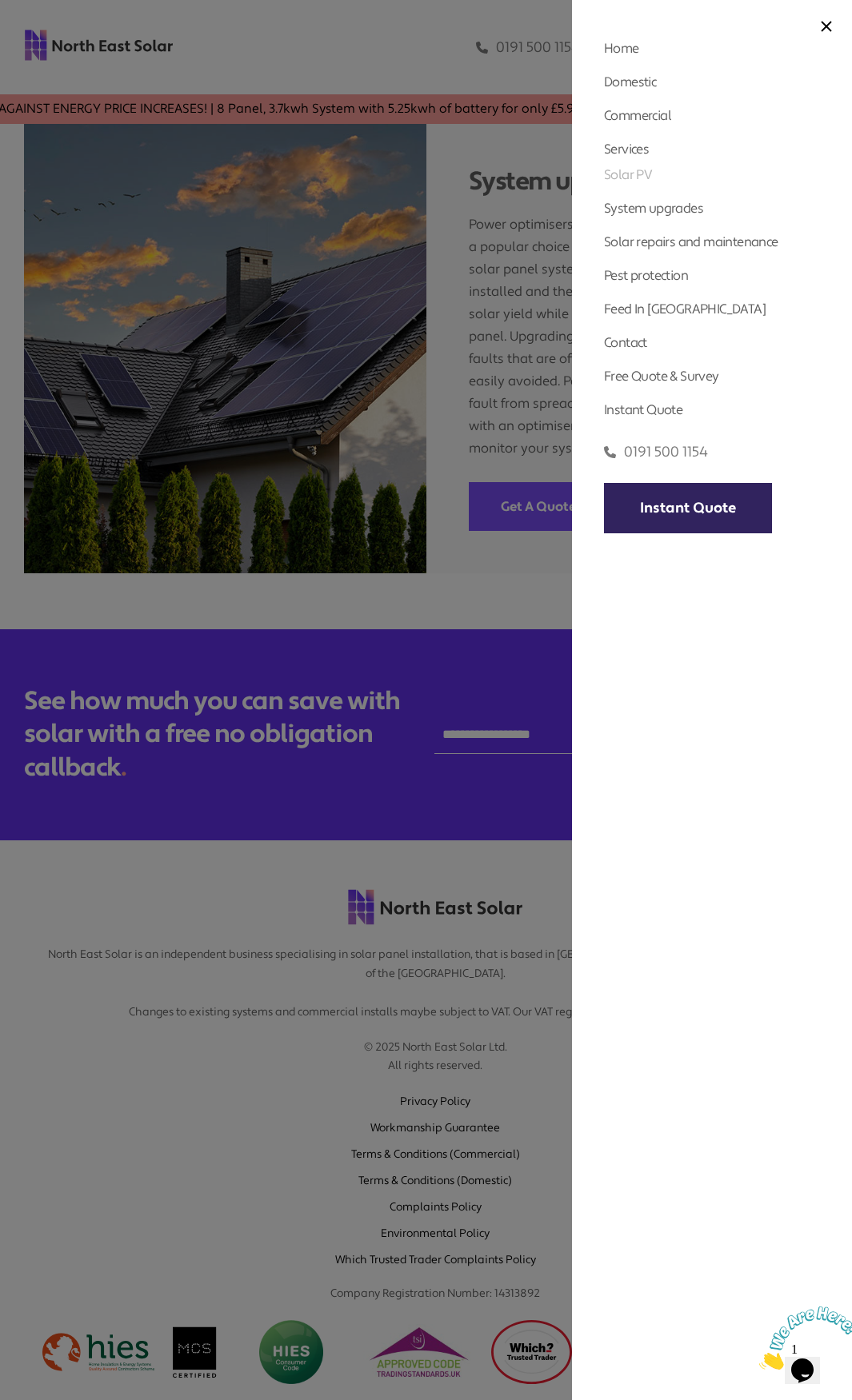
click at [635, 175] on link "Solar PV" at bounding box center [628, 175] width 48 height 17
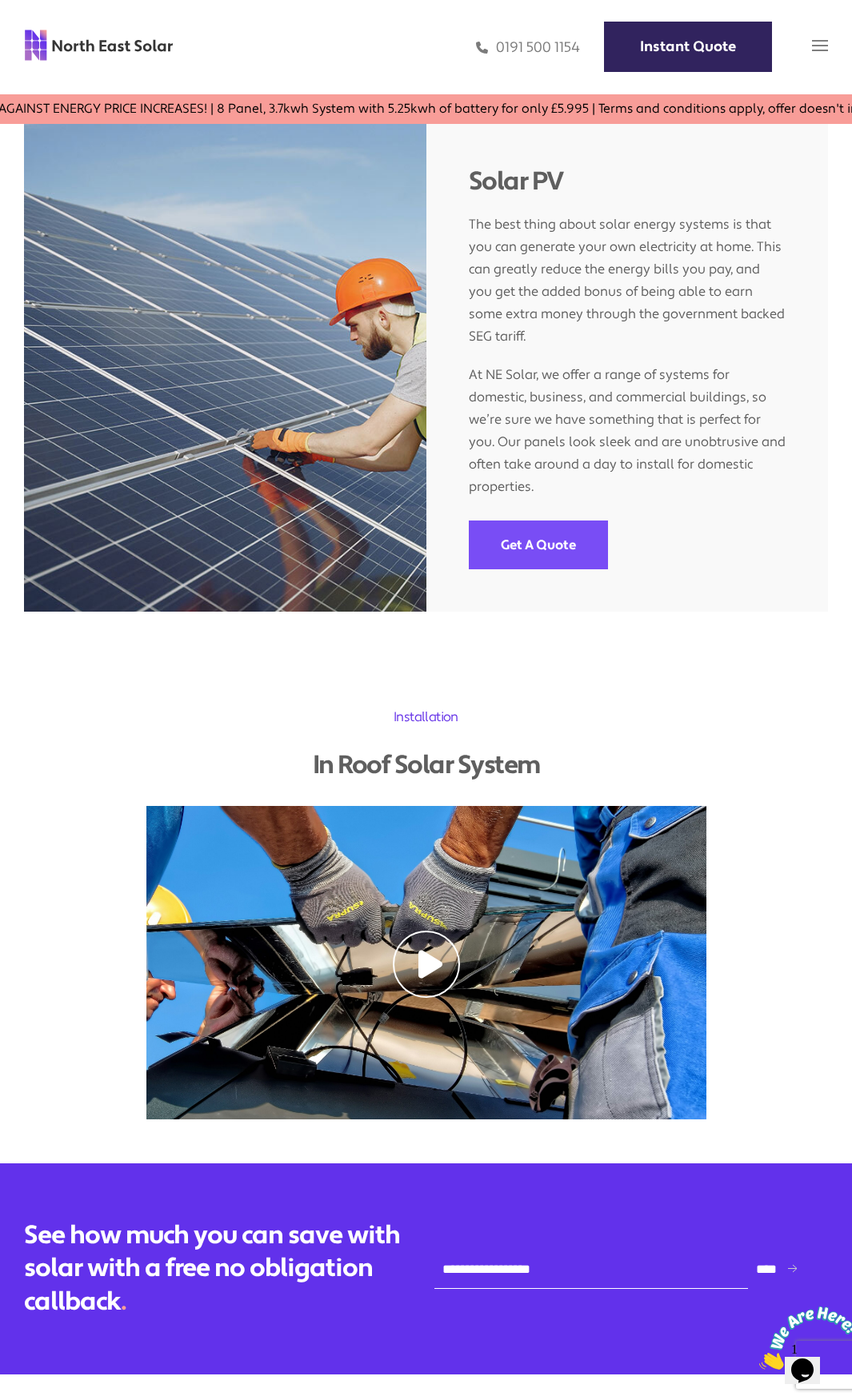
click at [817, 44] on img at bounding box center [819, 45] width 16 height 16
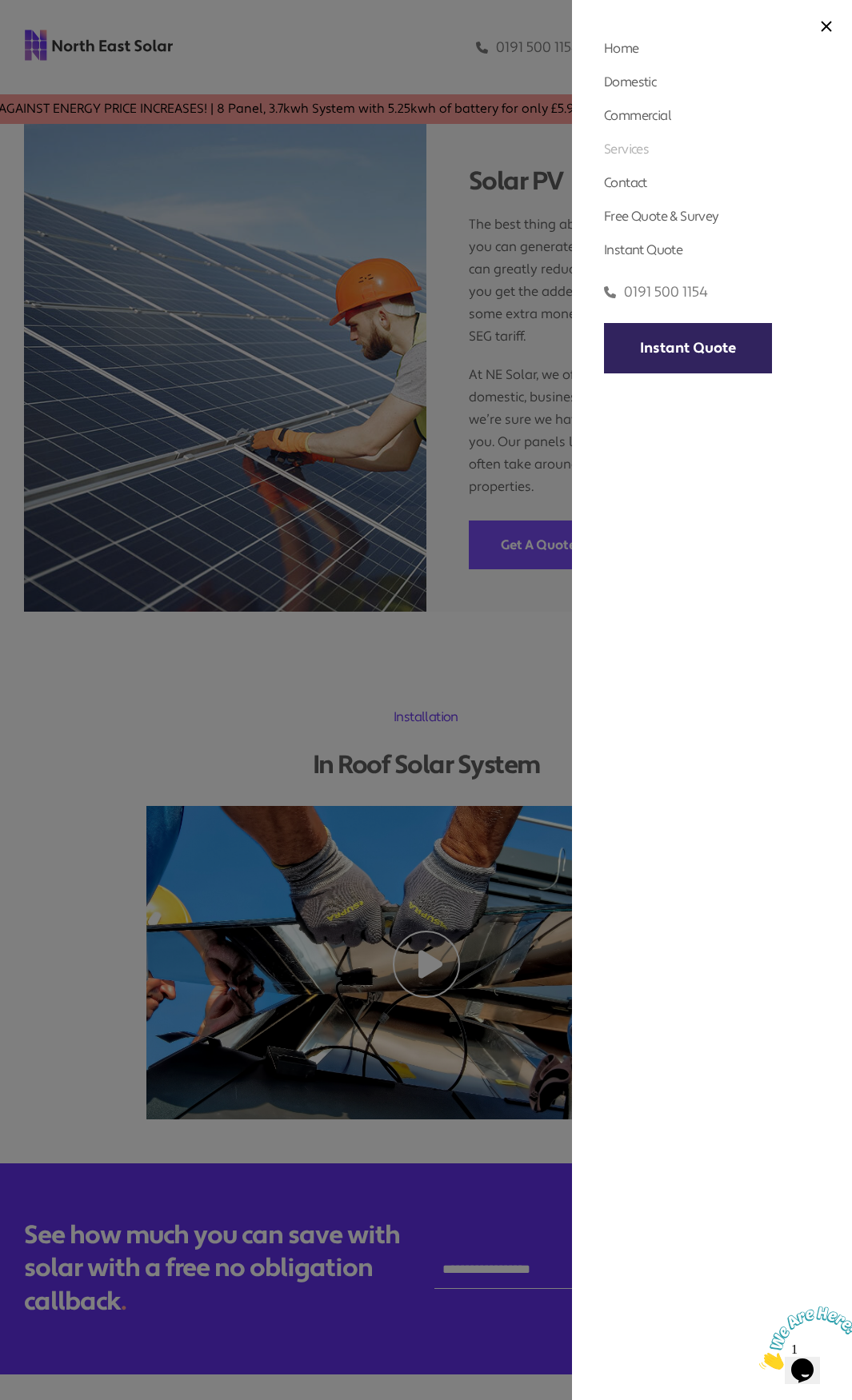
click at [639, 149] on link "Services" at bounding box center [626, 149] width 45 height 17
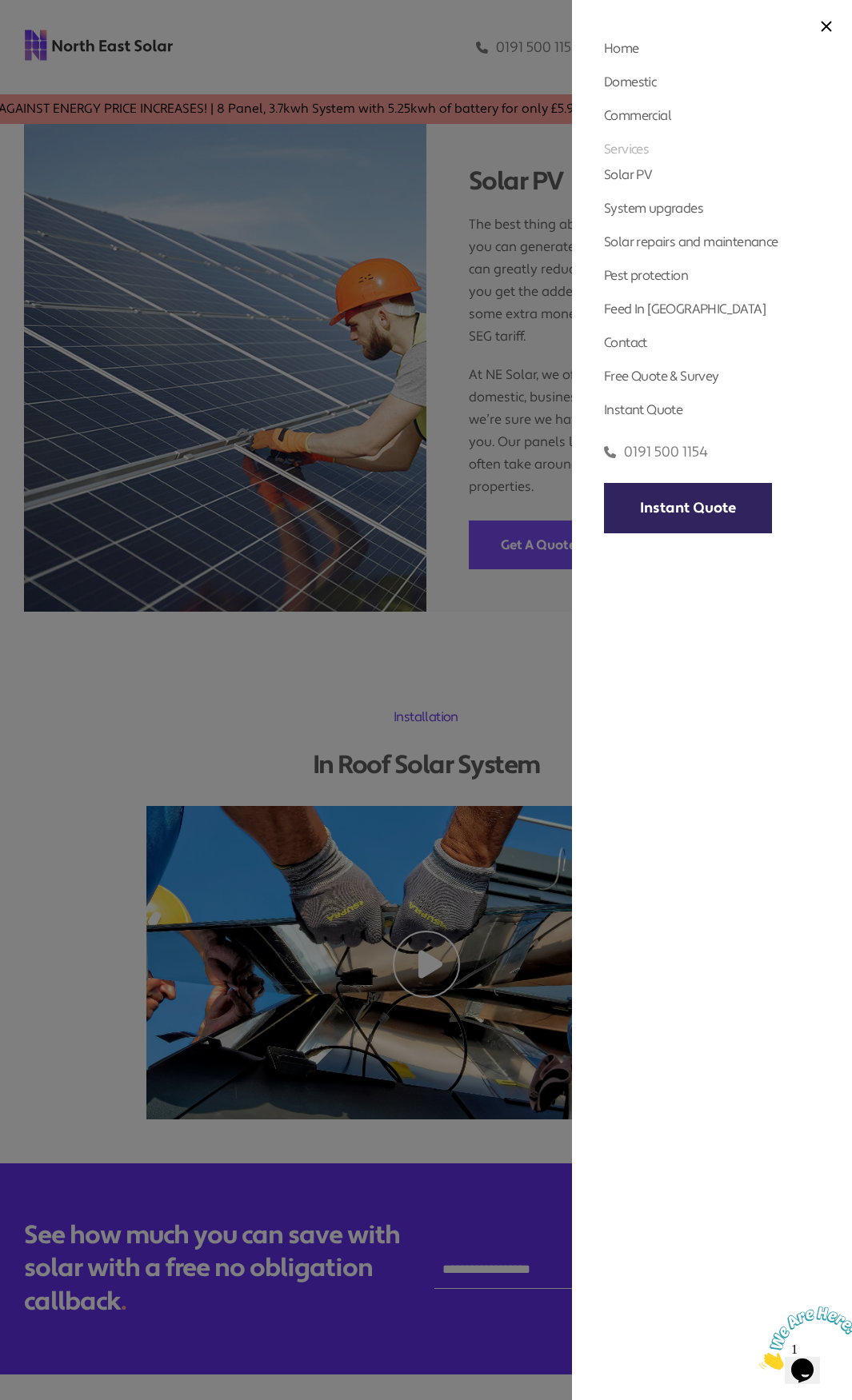
click at [640, 146] on link "Services" at bounding box center [626, 149] width 45 height 17
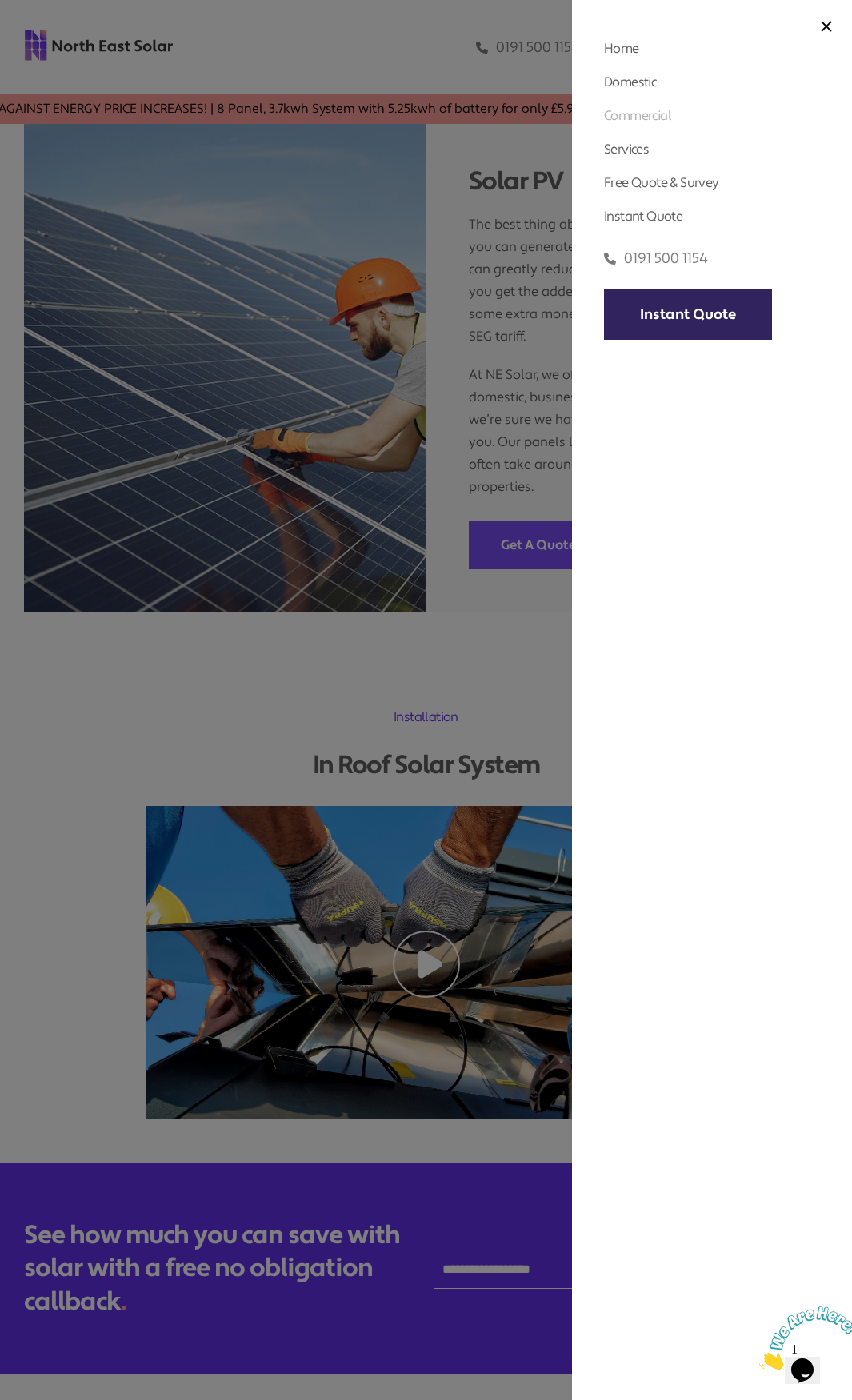
click at [644, 117] on link "Commercial" at bounding box center [637, 116] width 68 height 17
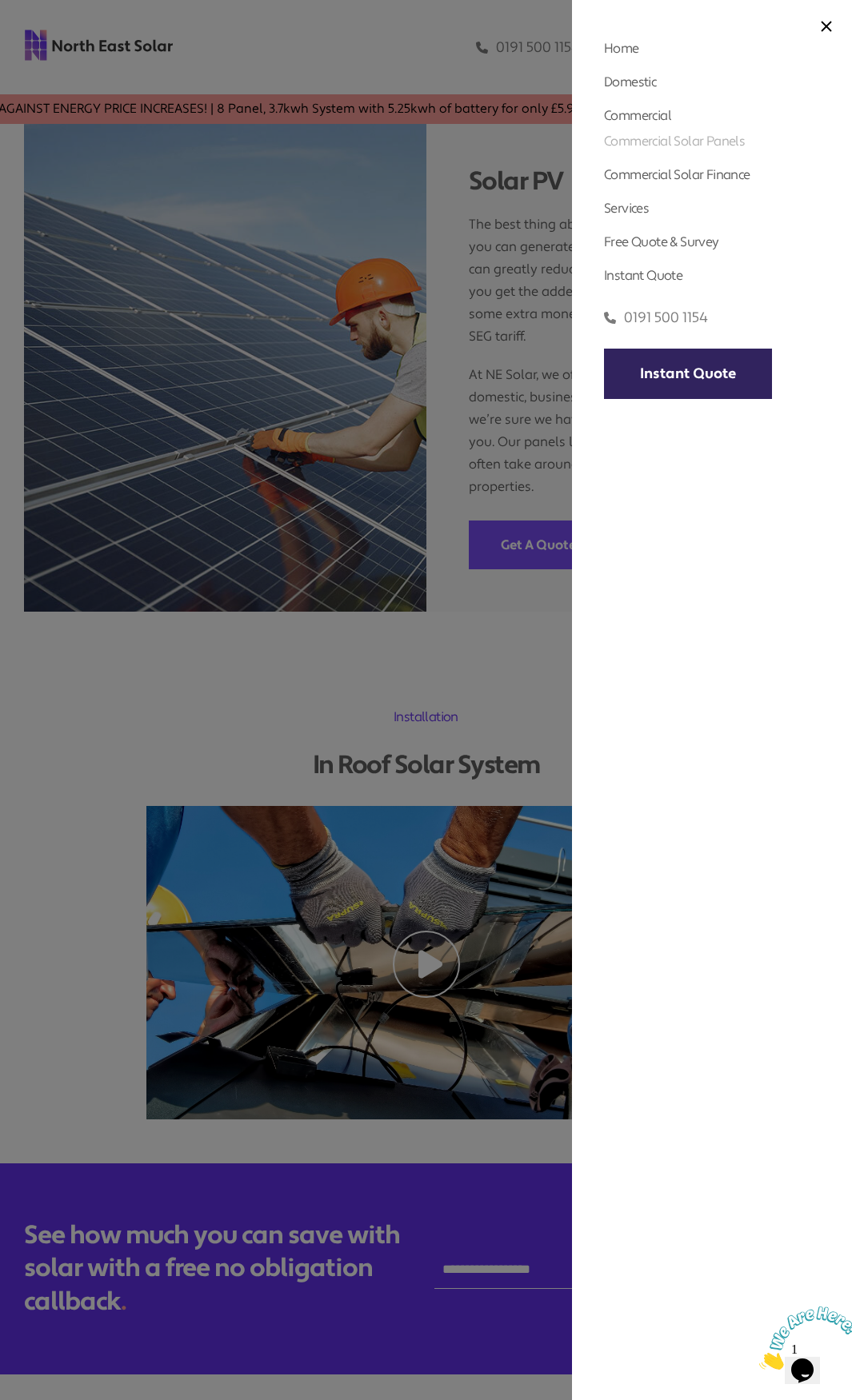
click at [700, 139] on link "Commercial Solar Panels" at bounding box center [674, 141] width 141 height 17
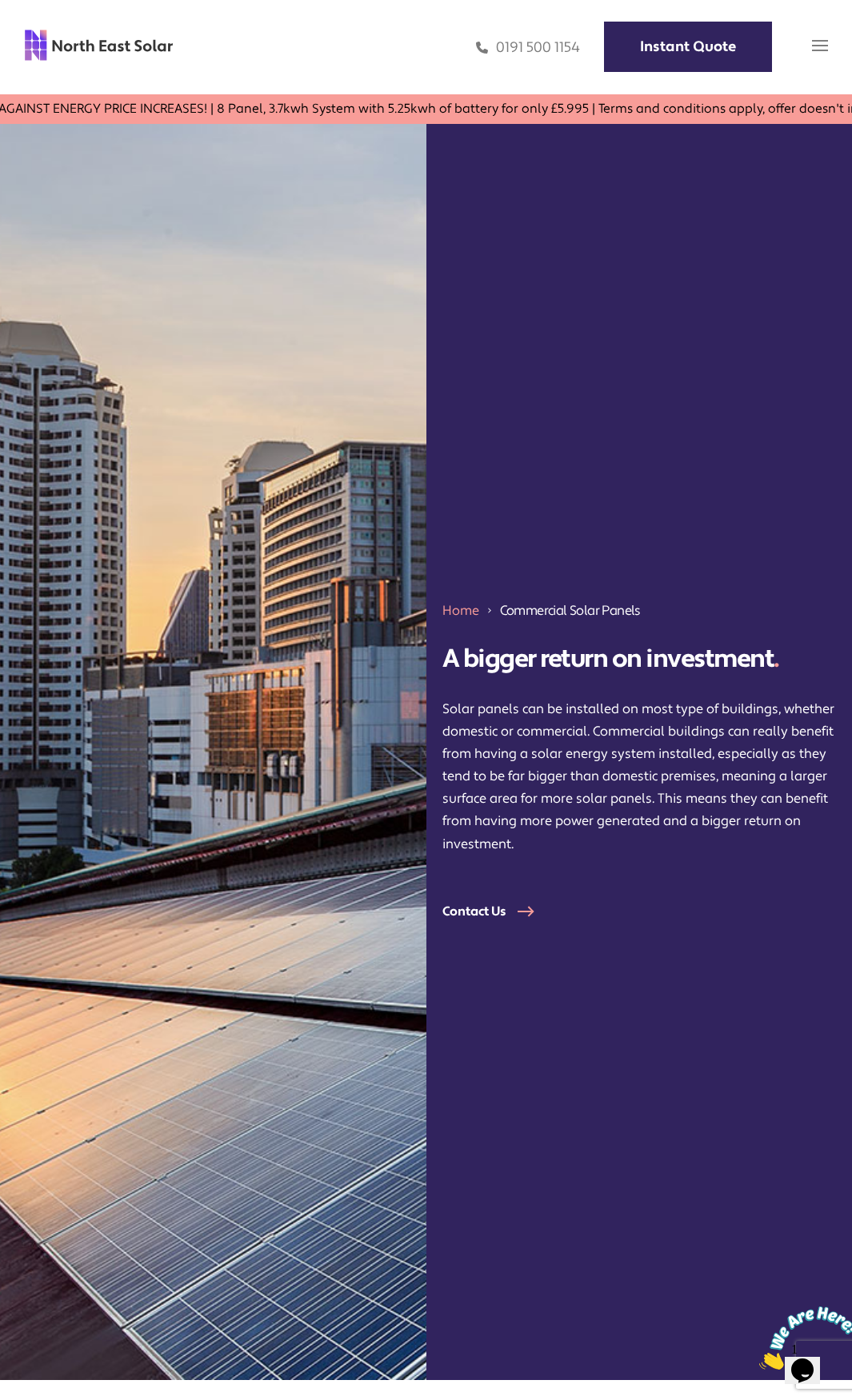
click at [815, 44] on img at bounding box center [819, 45] width 16 height 16
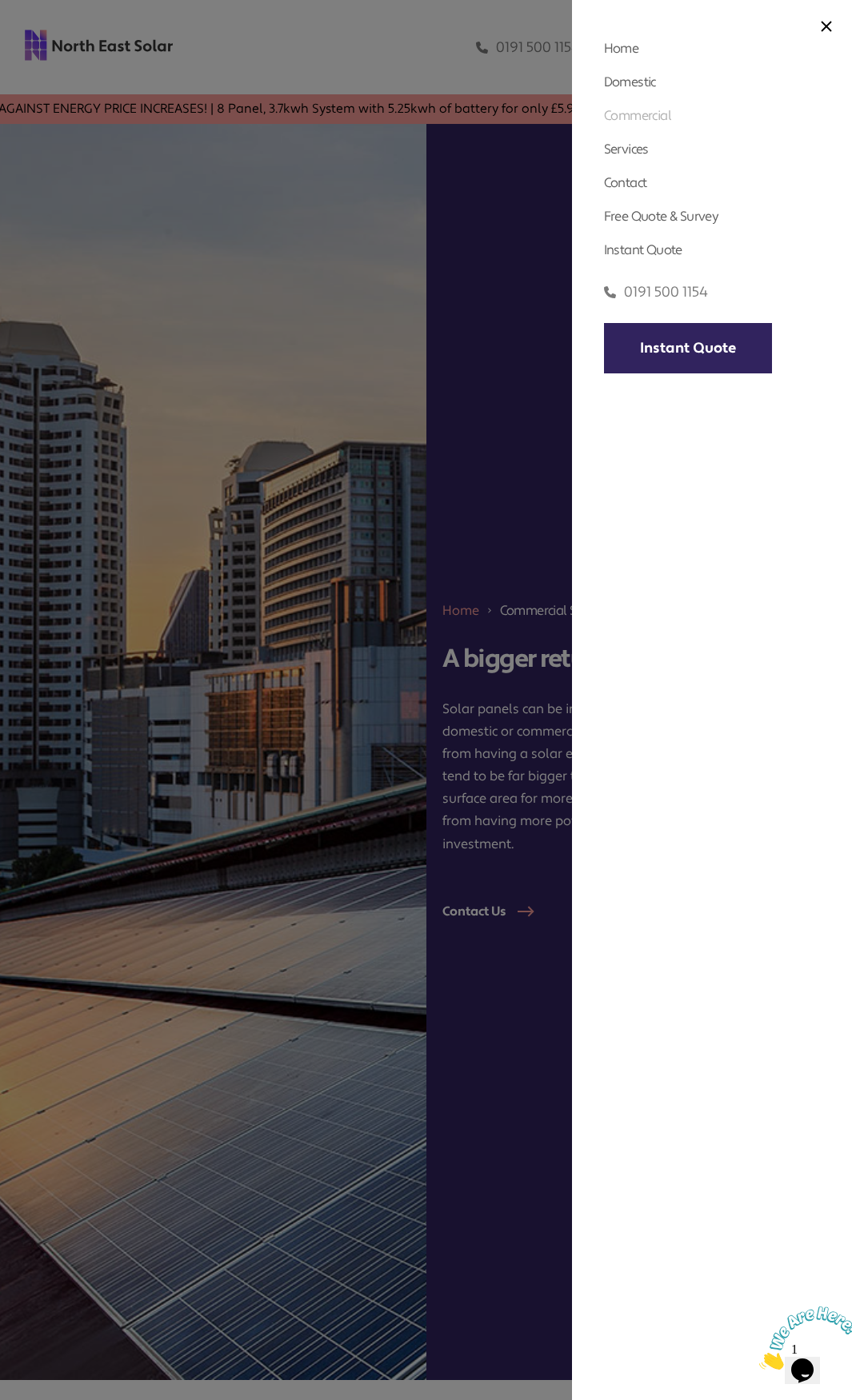
click at [669, 117] on link "Commercial" at bounding box center [637, 116] width 68 height 17
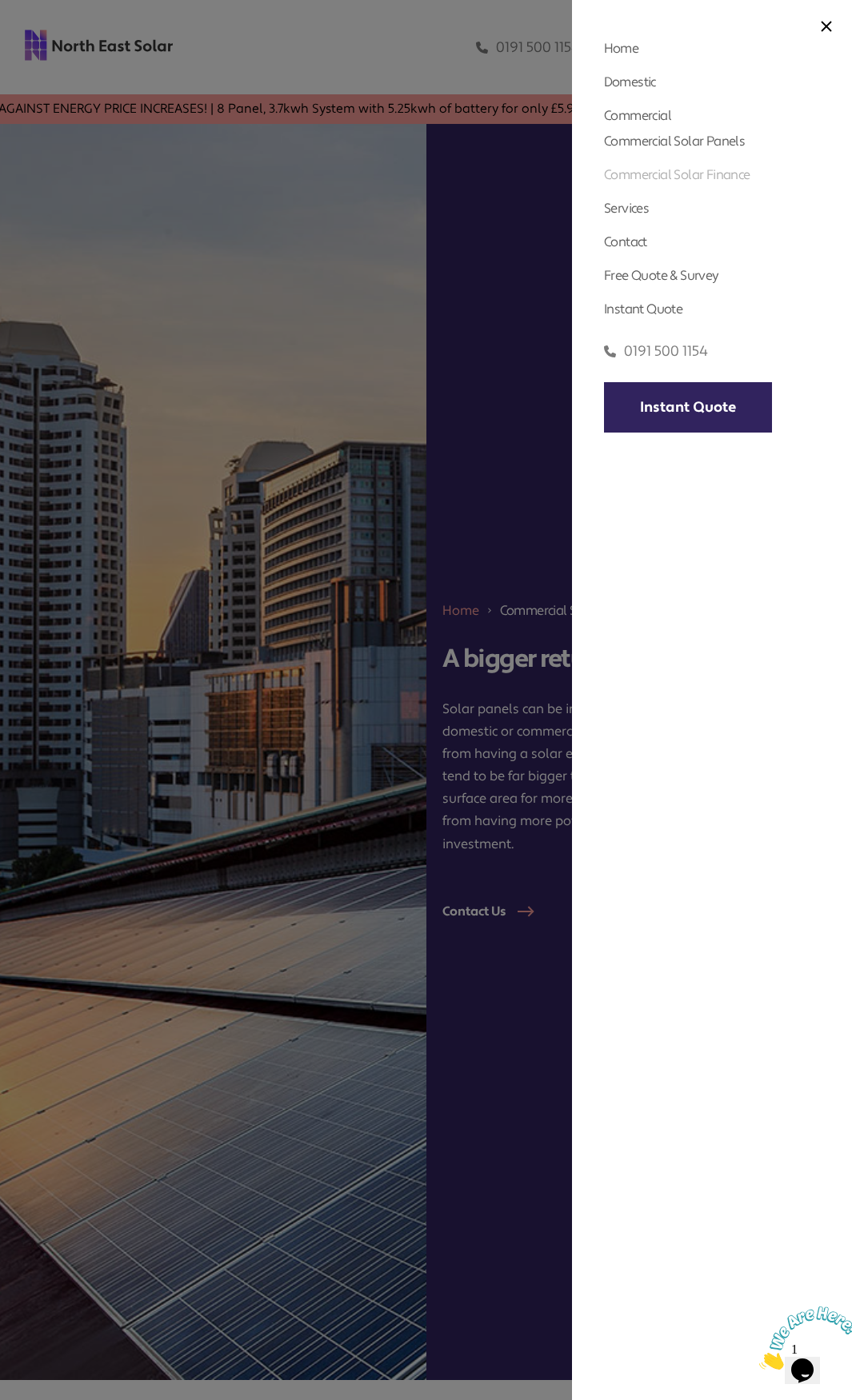
click at [669, 182] on link "Commercial Solar Finance" at bounding box center [677, 175] width 147 height 17
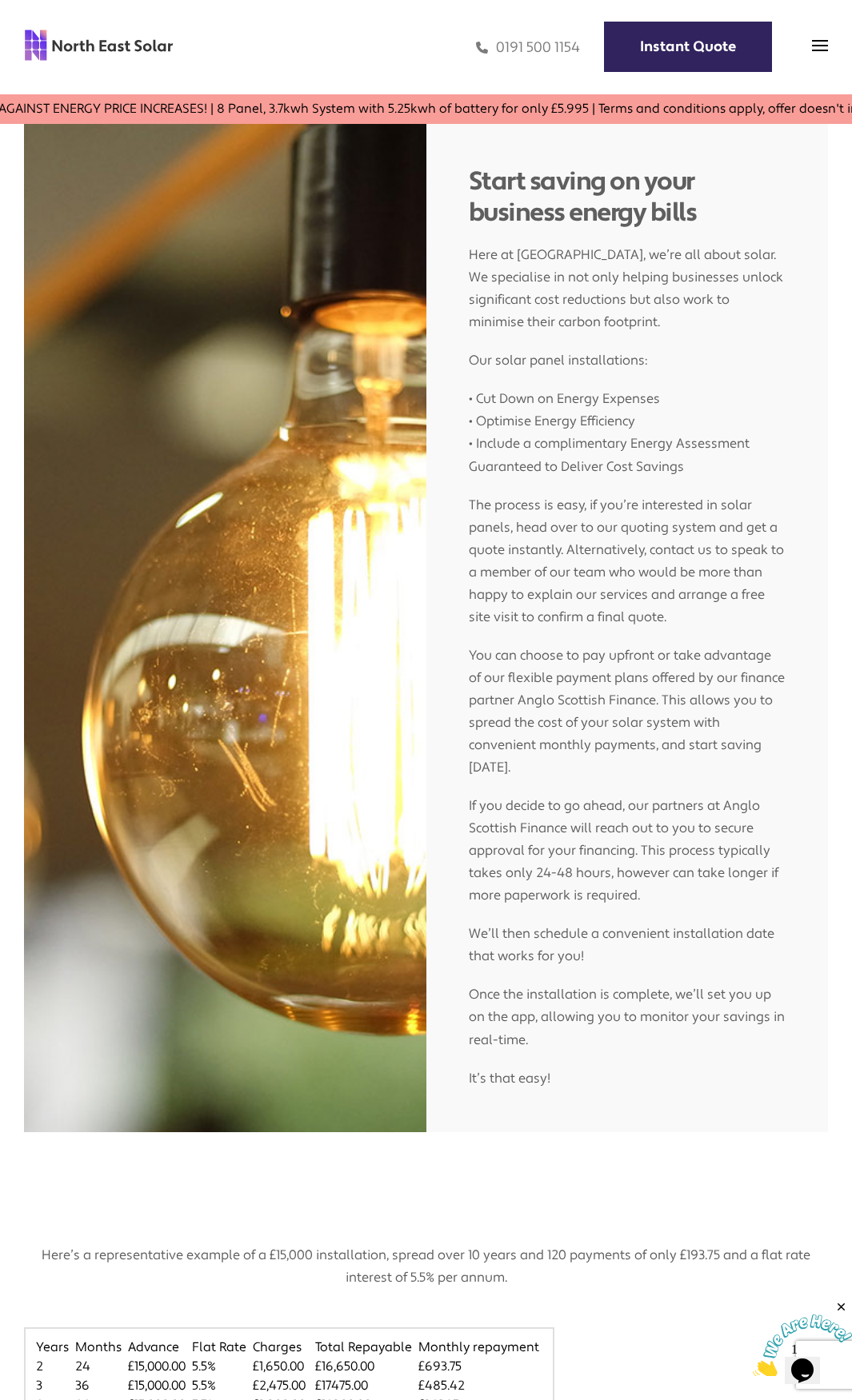
click at [807, 48] on div "0191 500 1154 Instant Quote" at bounding box center [500, 48] width 654 height 47
click at [812, 47] on img at bounding box center [819, 45] width 16 height 16
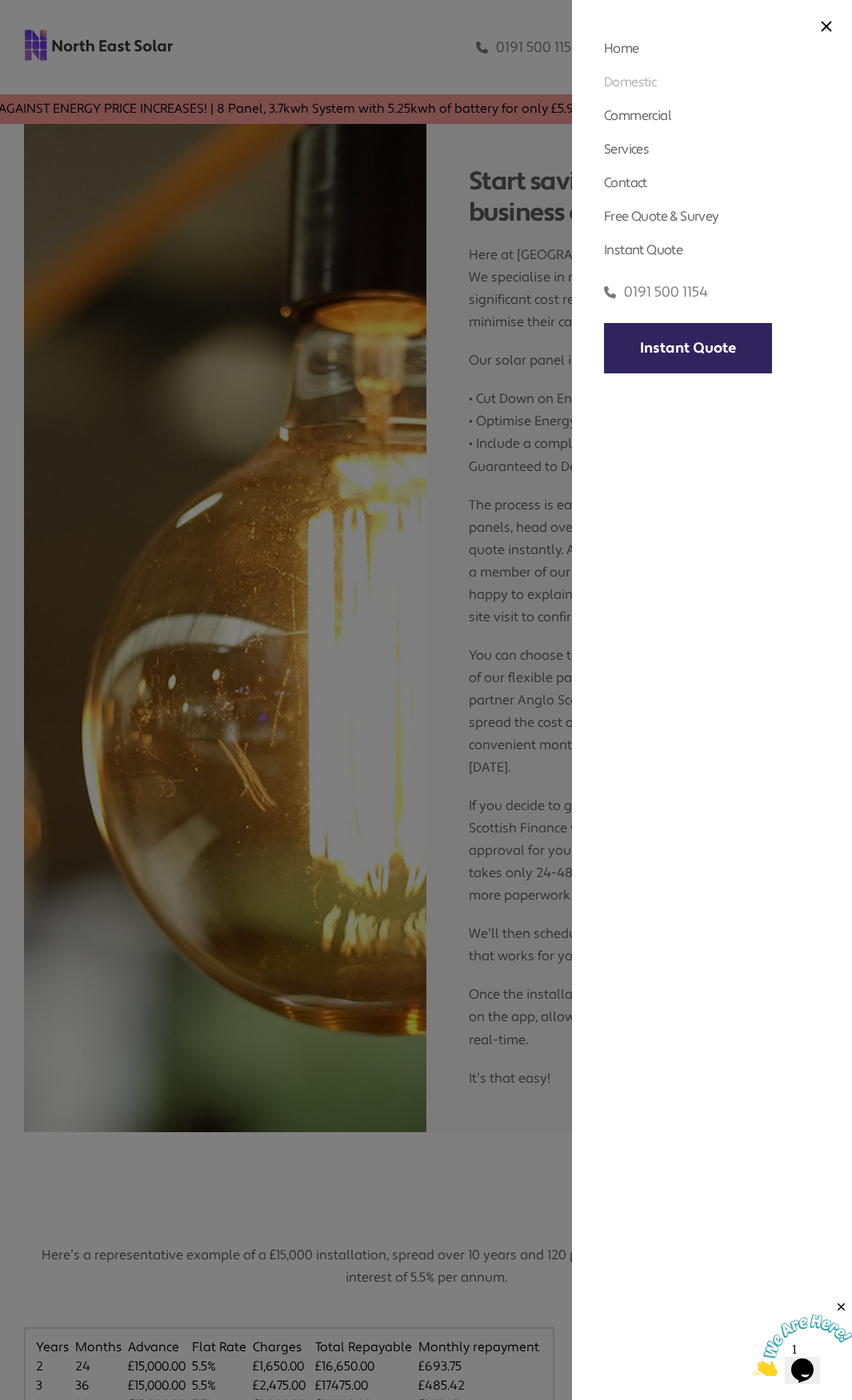
click at [637, 73] on link "Domestic" at bounding box center [629, 82] width 52 height 17
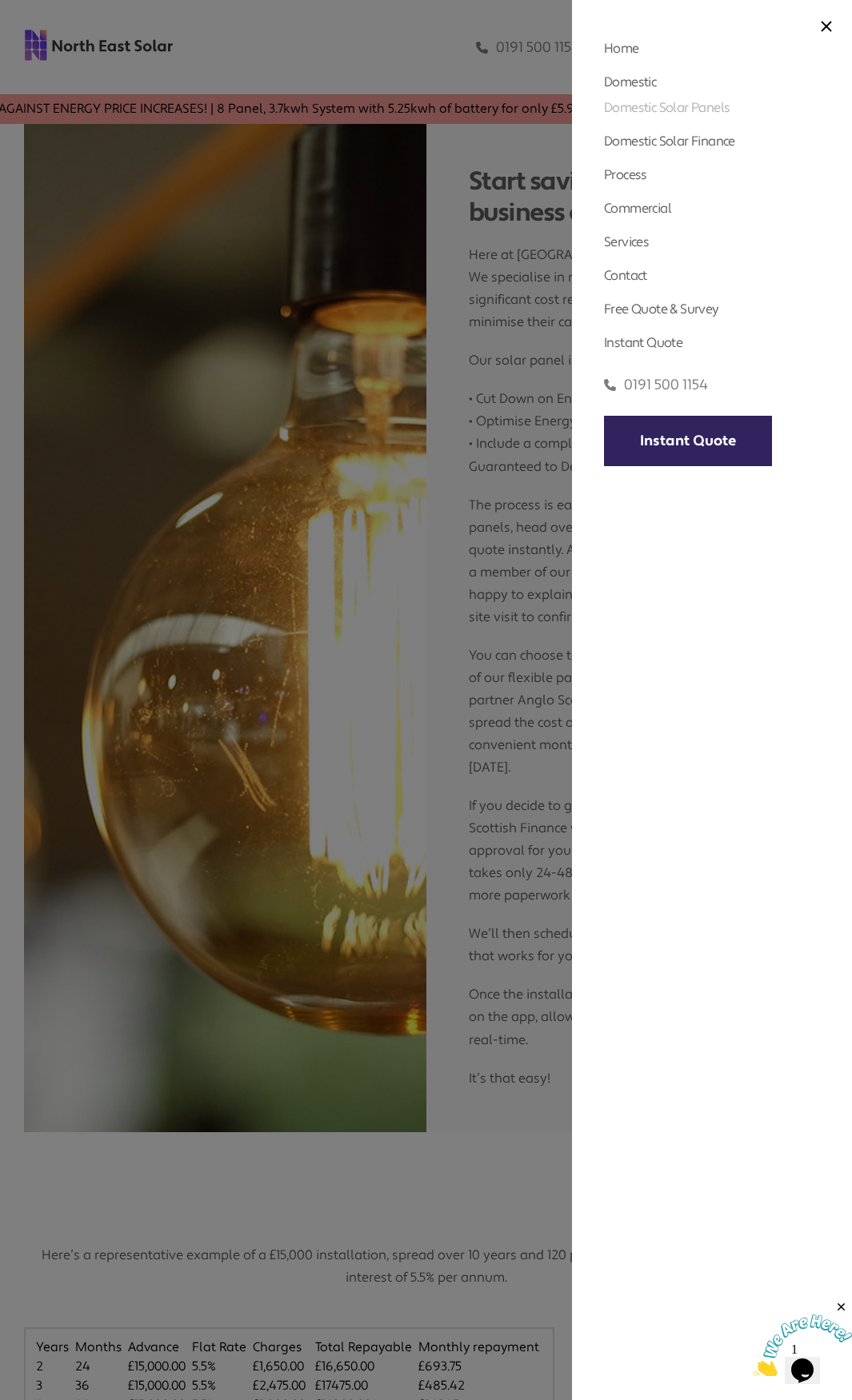
click at [650, 106] on link "Domestic Solar Panels" at bounding box center [666, 108] width 126 height 17
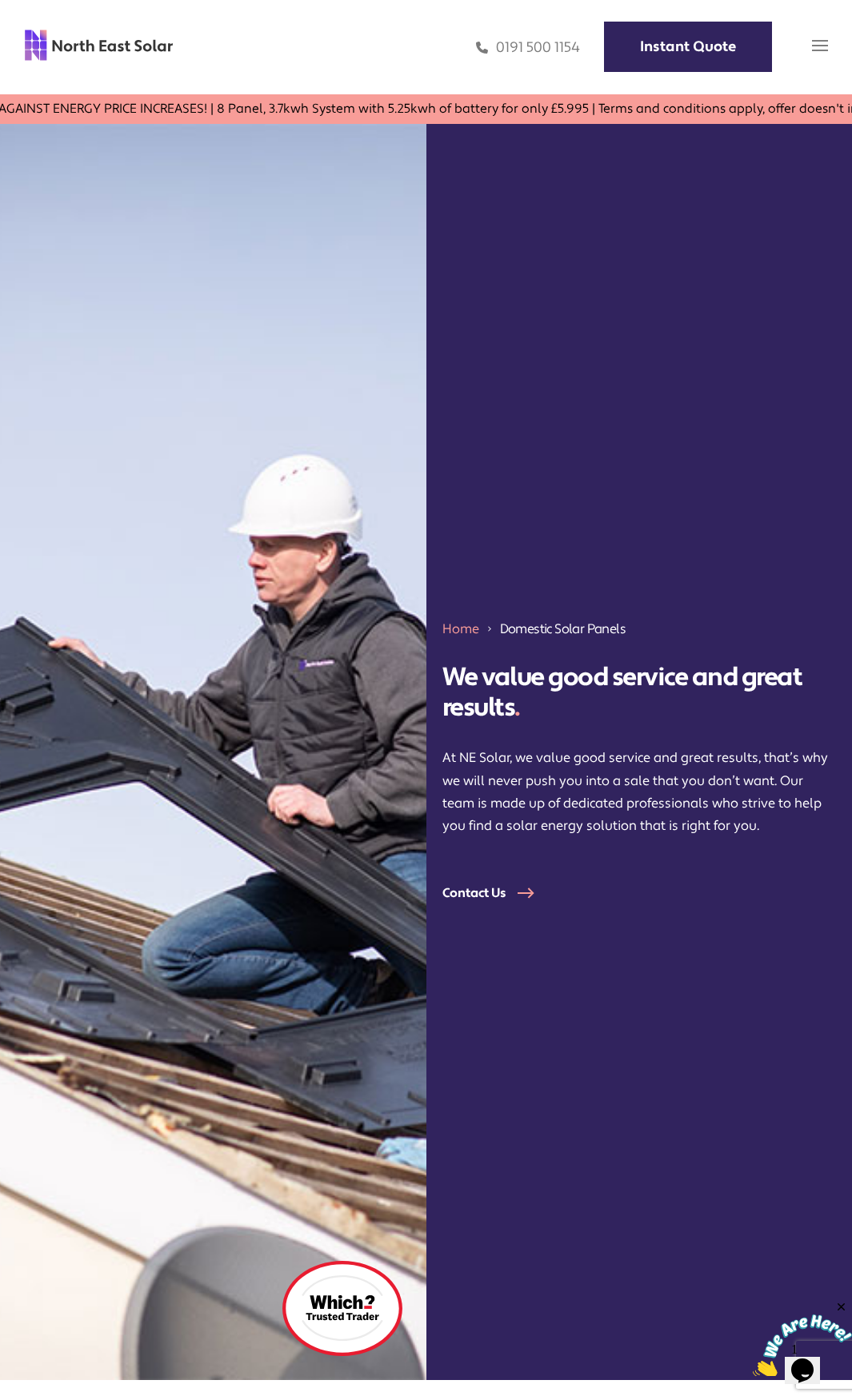
click at [814, 51] on img at bounding box center [819, 45] width 16 height 16
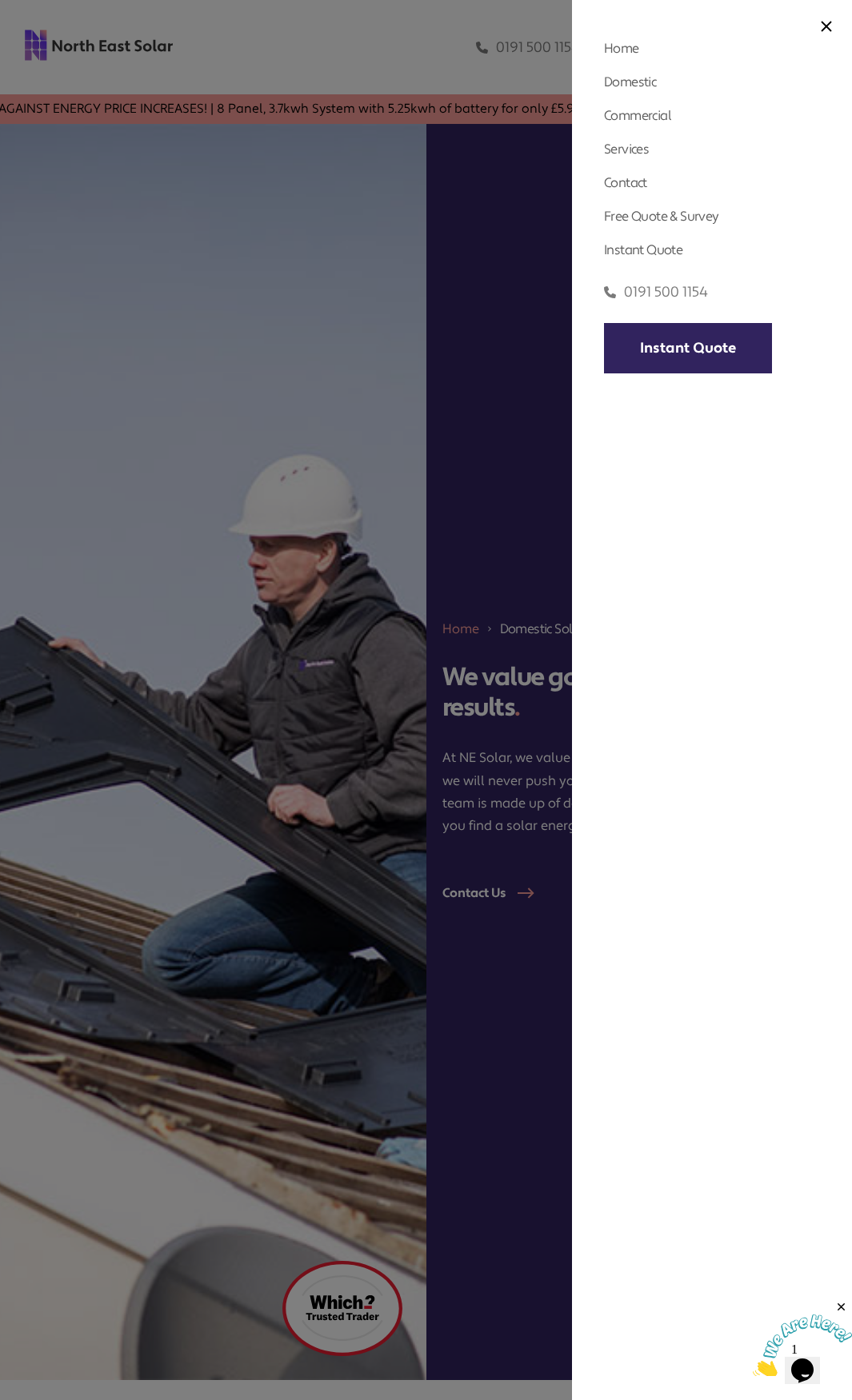
click at [646, 90] on li "Domestic Domestic Solar Panels Domestic Solar Finance Process" at bounding box center [711, 78] width 216 height 26
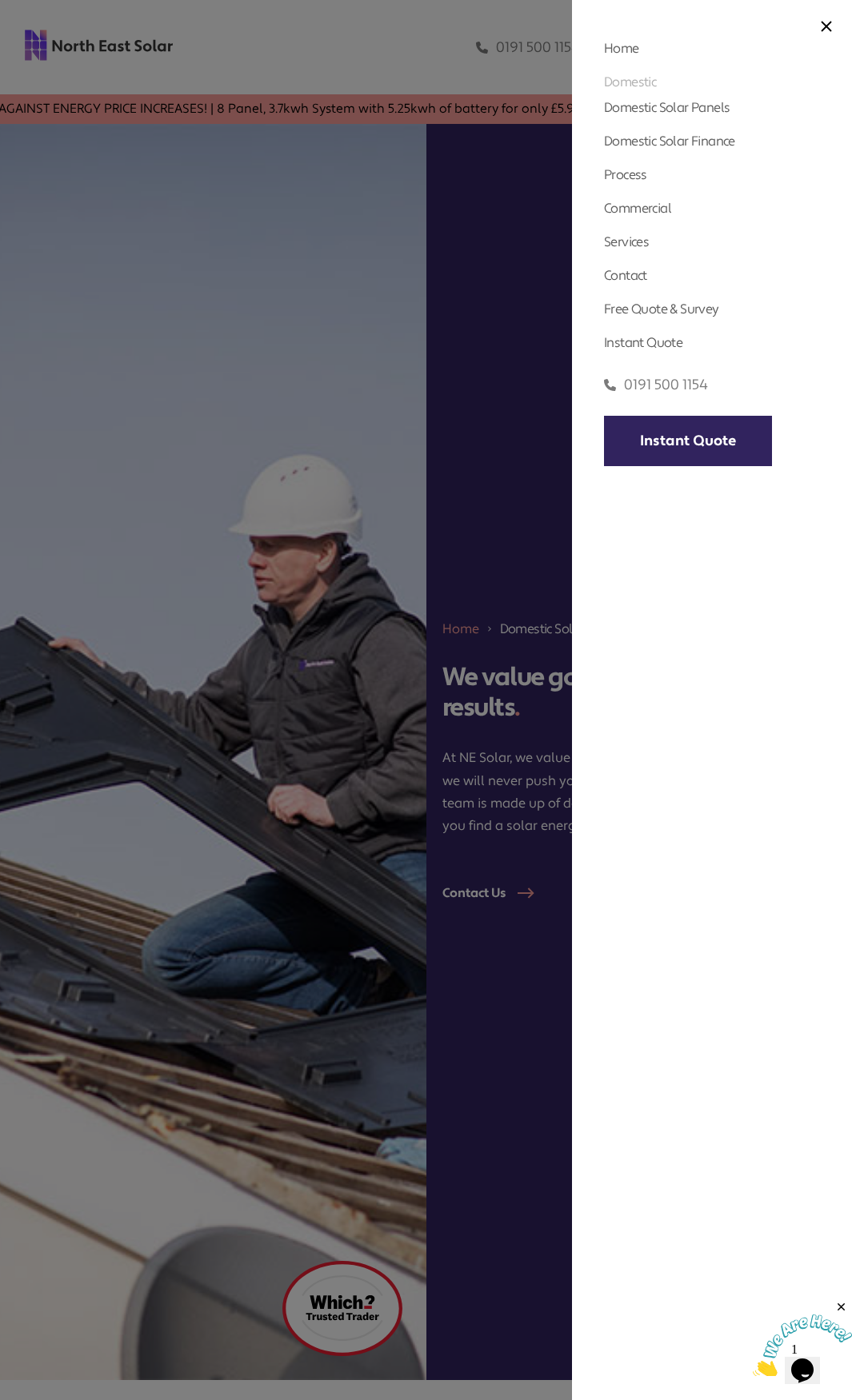
click at [635, 82] on link "Domestic" at bounding box center [629, 82] width 52 height 17
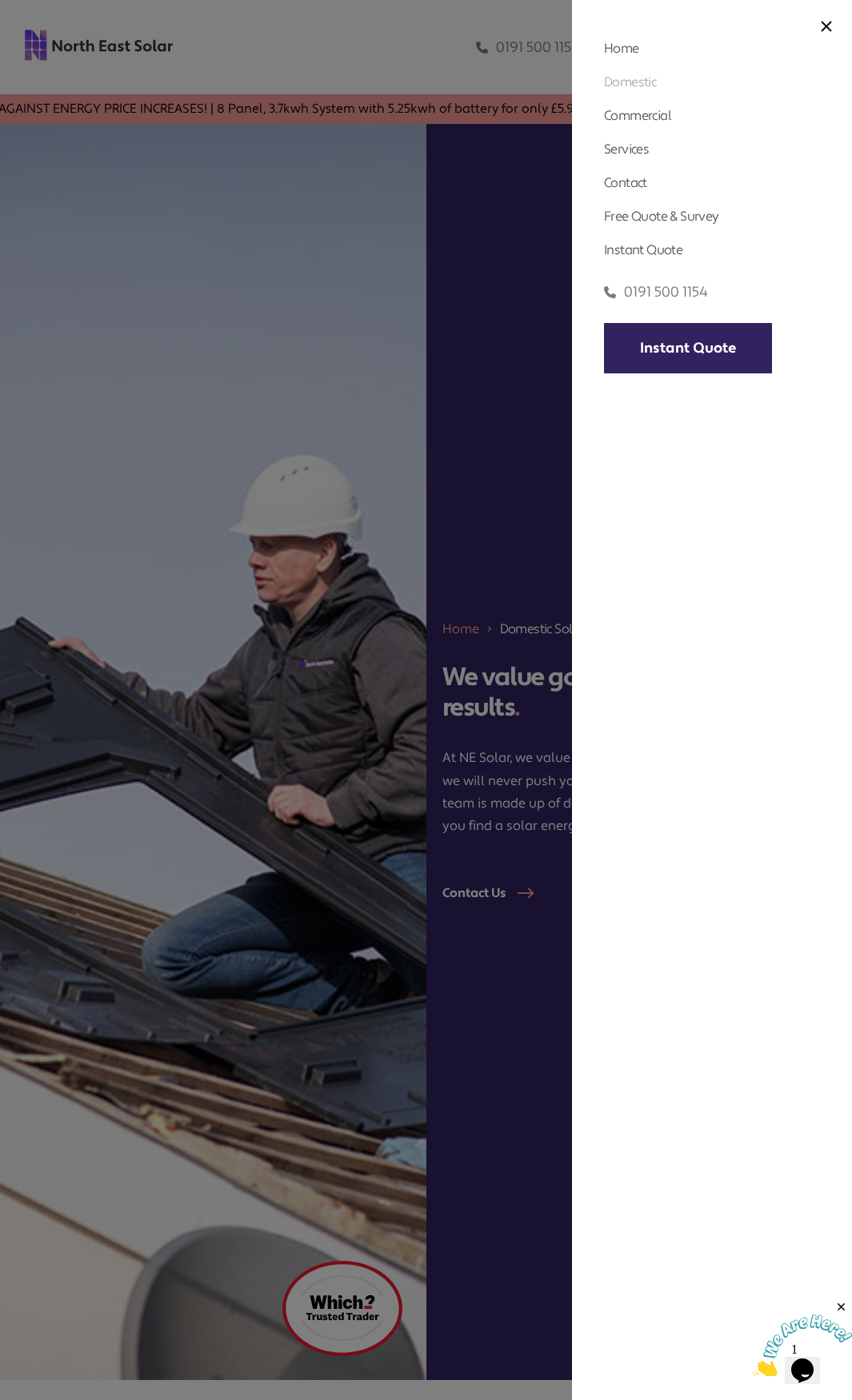
click at [635, 82] on link "Domestic" at bounding box center [629, 82] width 52 height 17
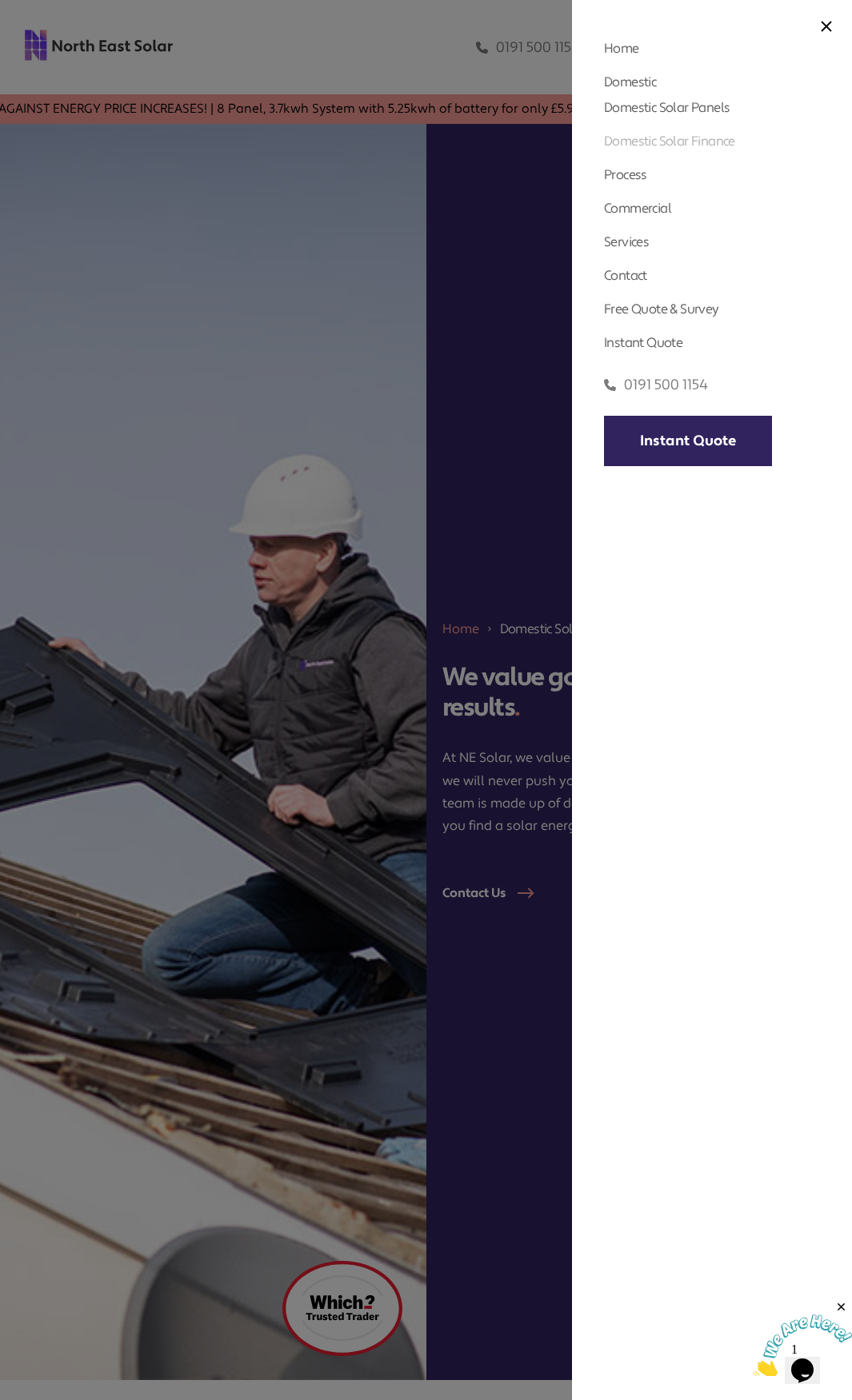
click at [694, 143] on link "Domestic Solar Finance" at bounding box center [669, 141] width 131 height 17
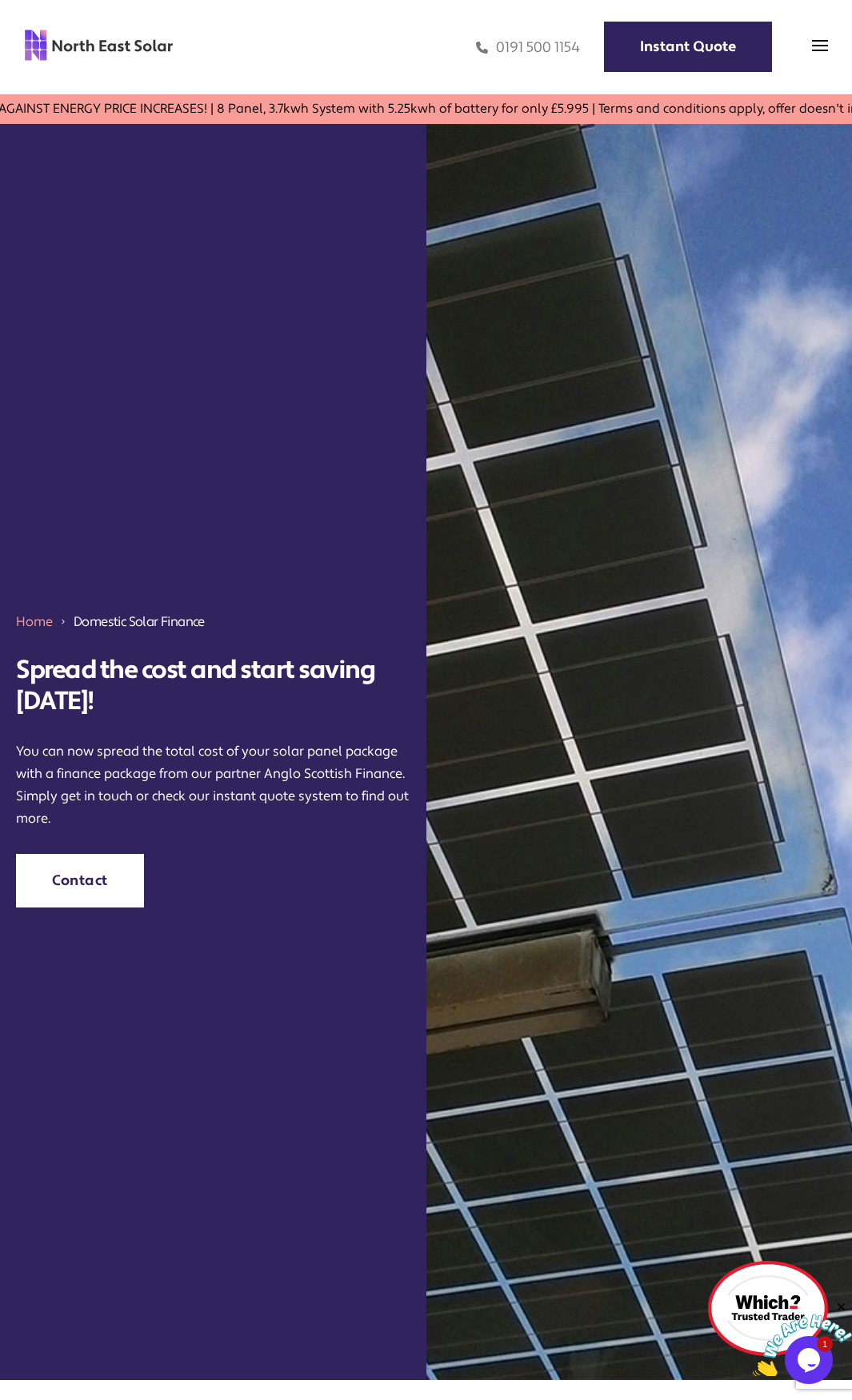
click at [809, 53] on div "0191 500 1154 Instant Quote" at bounding box center [500, 48] width 654 height 47
click at [813, 49] on img at bounding box center [819, 45] width 16 height 16
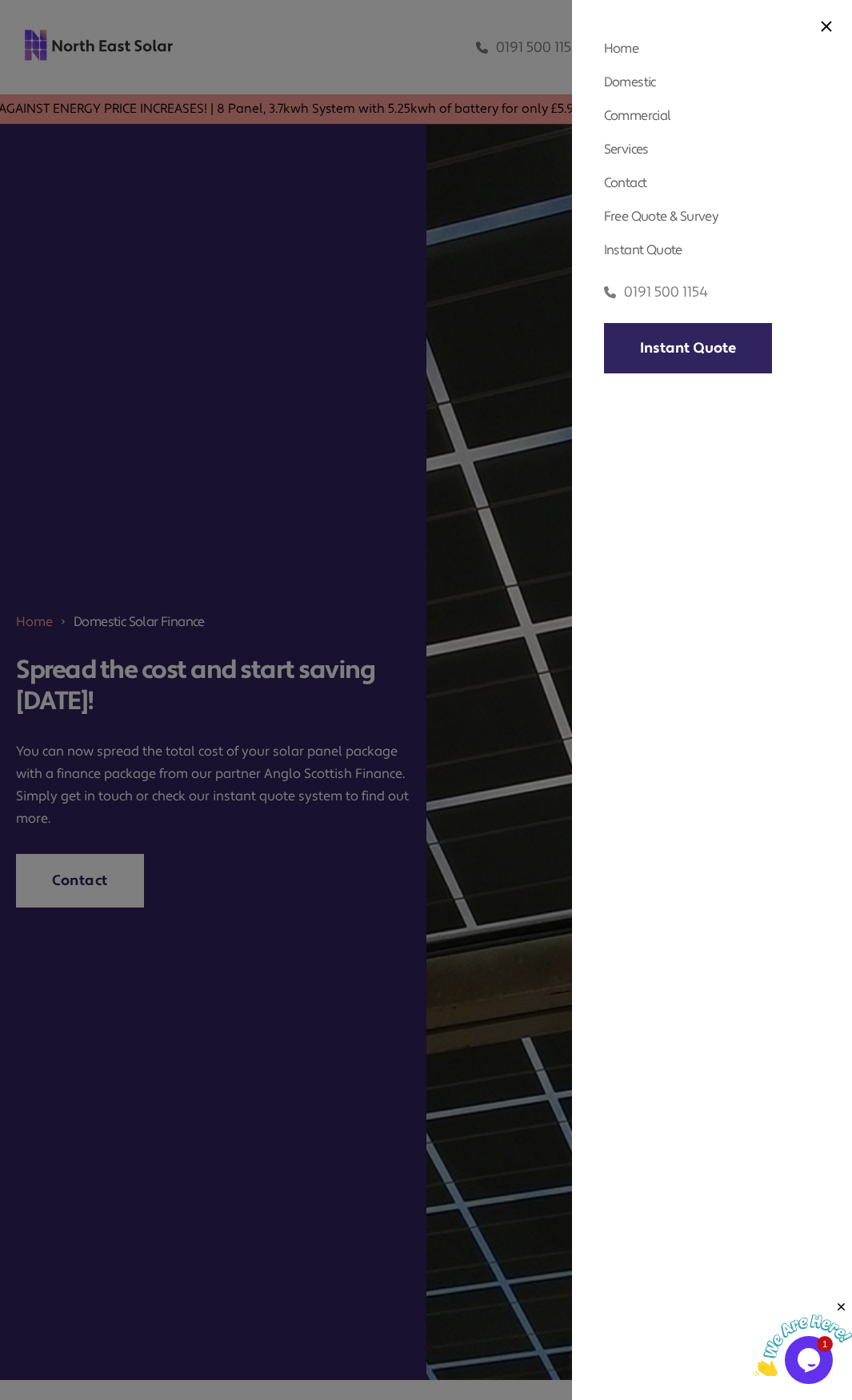
drag, startPoint x: 363, startPoint y: 37, endPoint x: 37, endPoint y: 88, distance: 330.0
click at [362, 37] on div at bounding box center [426, 700] width 852 height 1400
